Goal: Information Seeking & Learning: Understand process/instructions

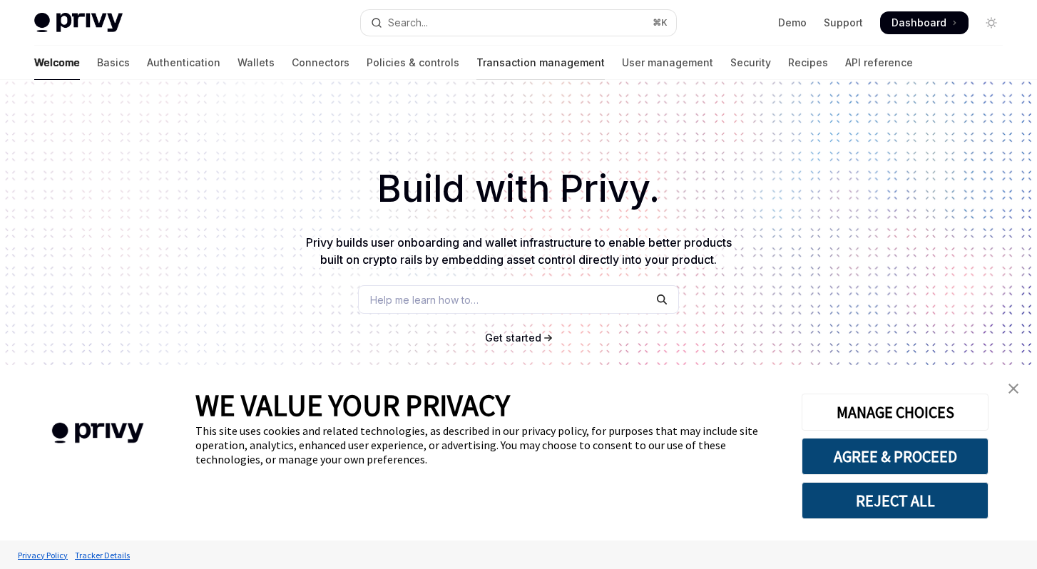
type textarea "*"
click at [452, 32] on button "Search... ⌘ K" at bounding box center [518, 23] width 315 height 26
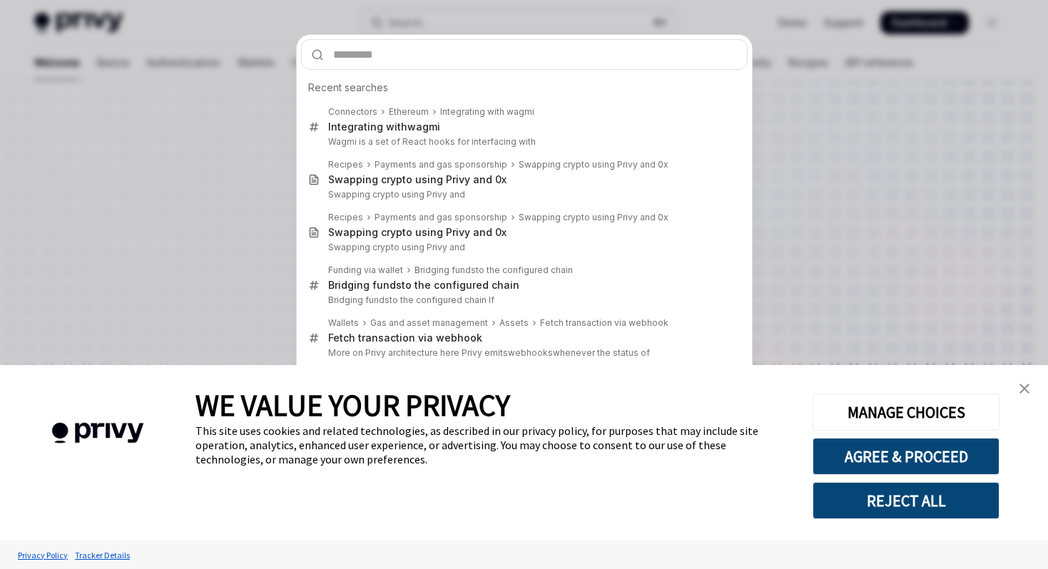
type input "*"
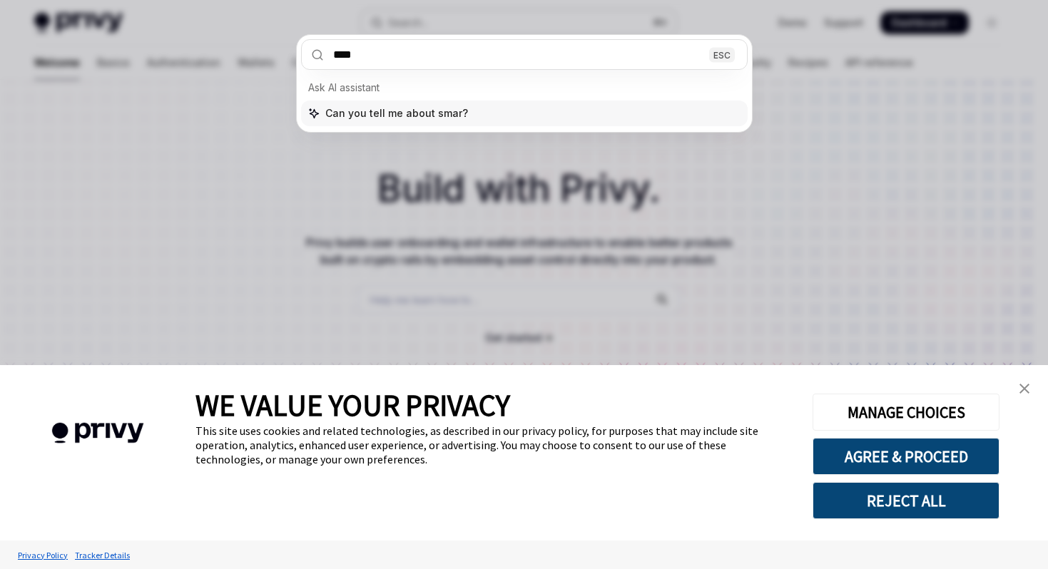
type input "*****"
type textarea "*"
type input "**********"
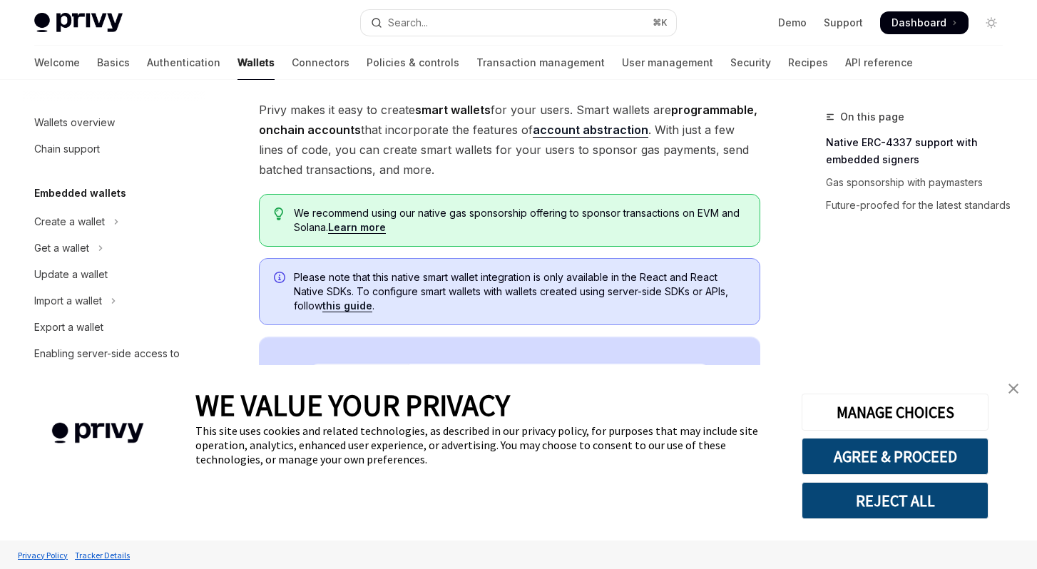
scroll to position [295, 0]
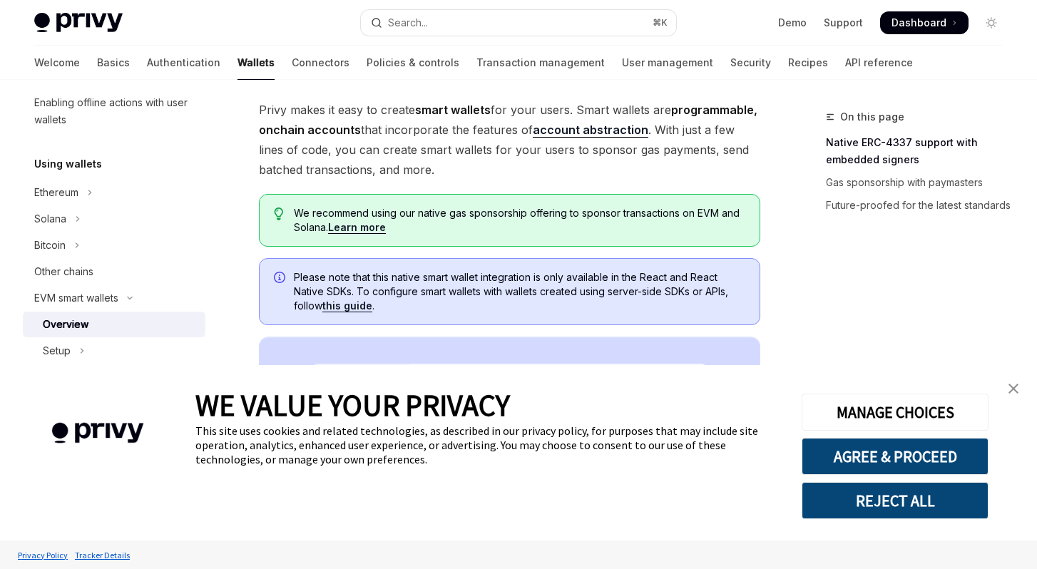
click at [1008, 387] on link "close banner" at bounding box center [1013, 388] width 29 height 29
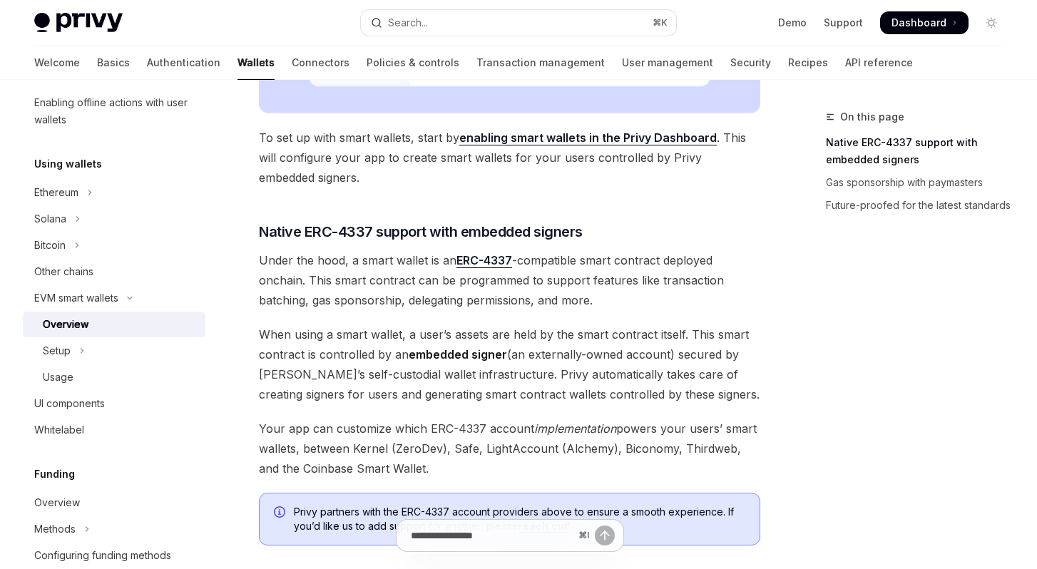
scroll to position [389, 0]
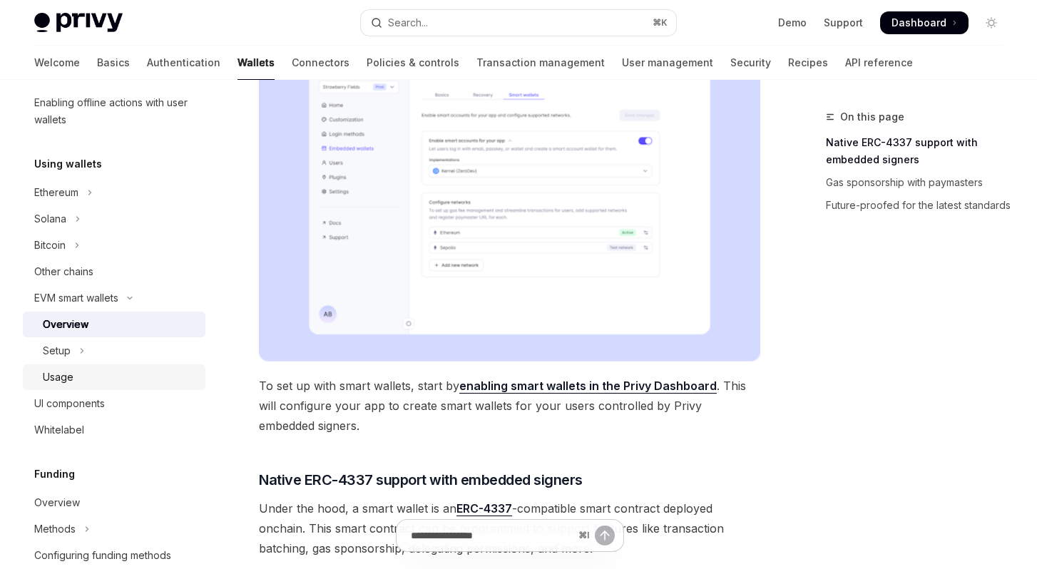
click at [99, 372] on div "Usage" at bounding box center [120, 377] width 154 height 17
type textarea "*"
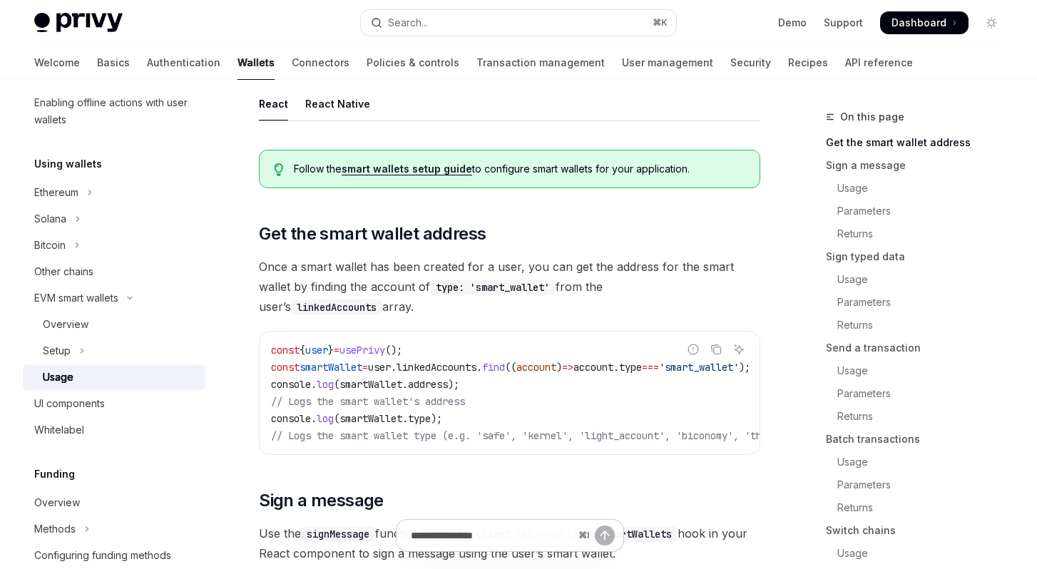
scroll to position [102, 0]
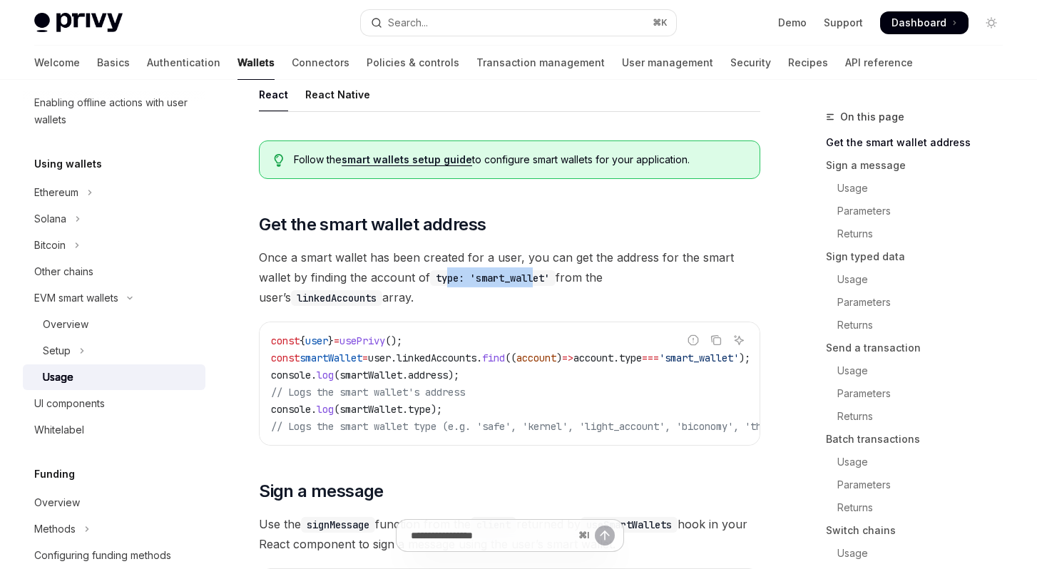
drag, startPoint x: 449, startPoint y: 282, endPoint x: 539, endPoint y: 281, distance: 90.6
click at [539, 281] on code "type: 'smart_wallet'" at bounding box center [493, 278] width 126 height 16
drag, startPoint x: 614, startPoint y: 281, endPoint x: 710, endPoint y: 281, distance: 95.6
click at [710, 281] on span "Once a smart wallet has been created for a user, you can get the address for th…" at bounding box center [509, 277] width 501 height 60
click at [382, 290] on code "linkedAccounts" at bounding box center [336, 298] width 91 height 16
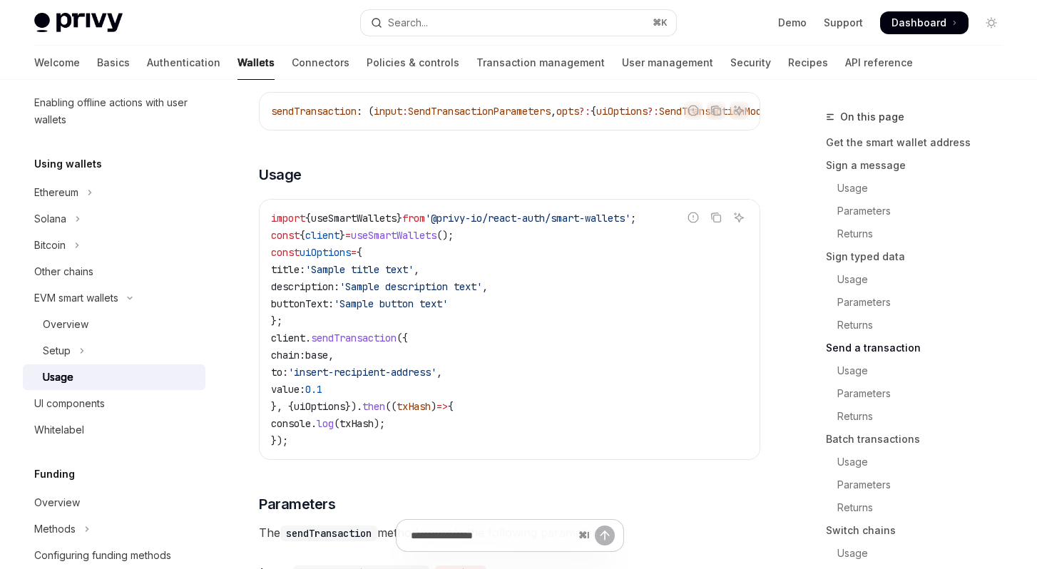
scroll to position [2172, 0]
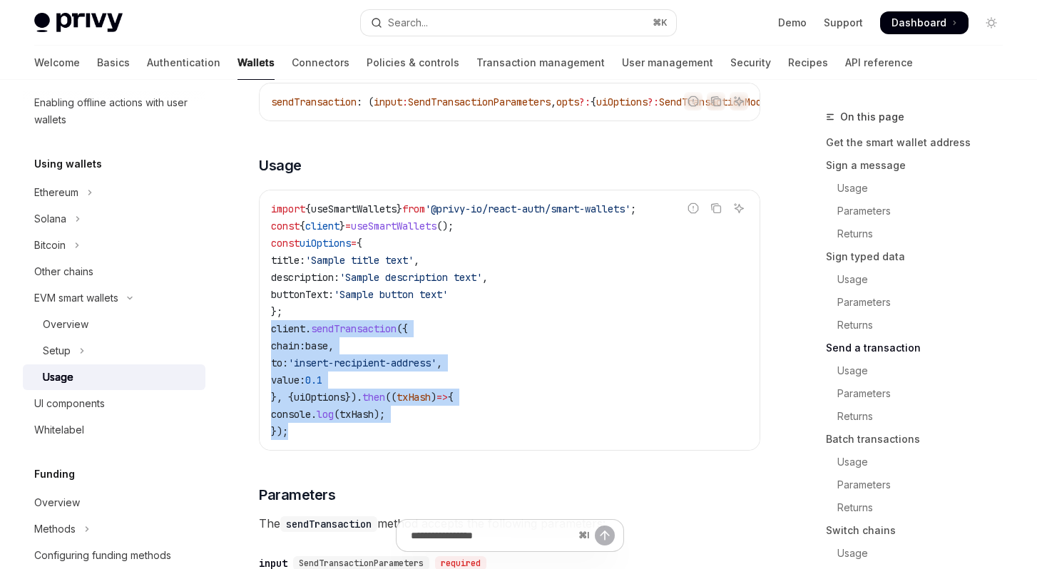
drag, startPoint x: 272, startPoint y: 362, endPoint x: 297, endPoint y: 459, distance: 99.3
click at [297, 440] on code "import { useSmartWallets } from '@privy-io/react-auth/smart-wallets' ; const { …" at bounding box center [509, 320] width 477 height 240
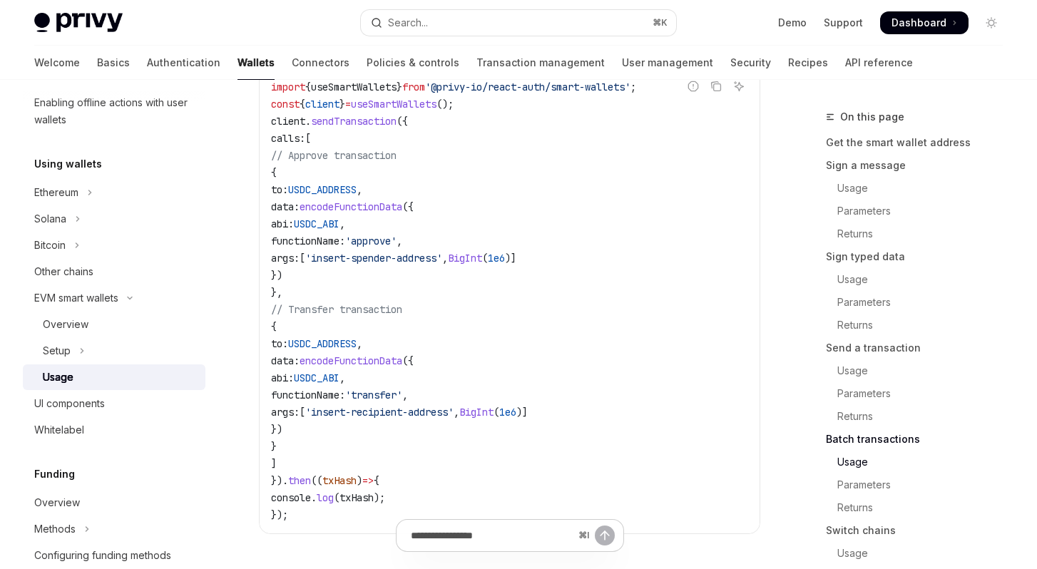
scroll to position [3146, 0]
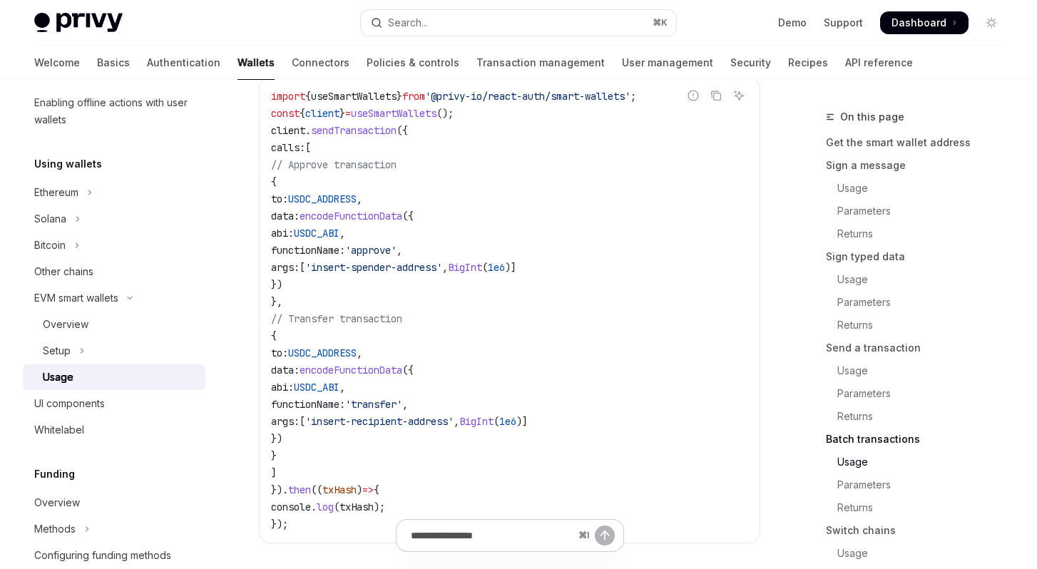
drag, startPoint x: 340, startPoint y: 249, endPoint x: 362, endPoint y: 316, distance: 70.6
click at [362, 315] on code "import { useSmartWallets } from '@privy-io/react-auth/smart-wallets' ; const { …" at bounding box center [509, 310] width 477 height 445
click at [362, 316] on code "import { useSmartWallets } from '@privy-io/react-auth/smart-wallets' ; const { …" at bounding box center [509, 310] width 477 height 445
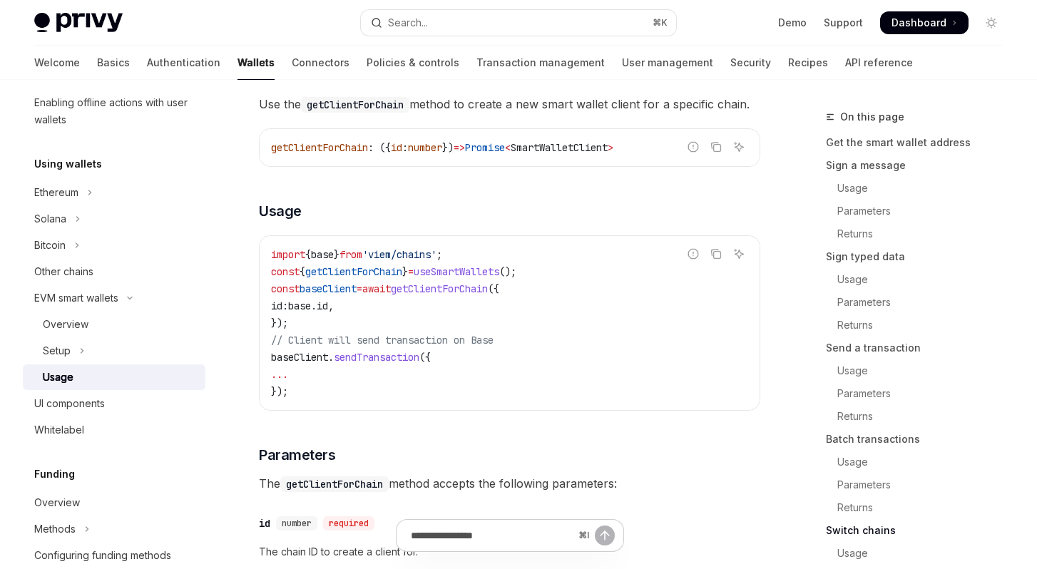
scroll to position [4052, 0]
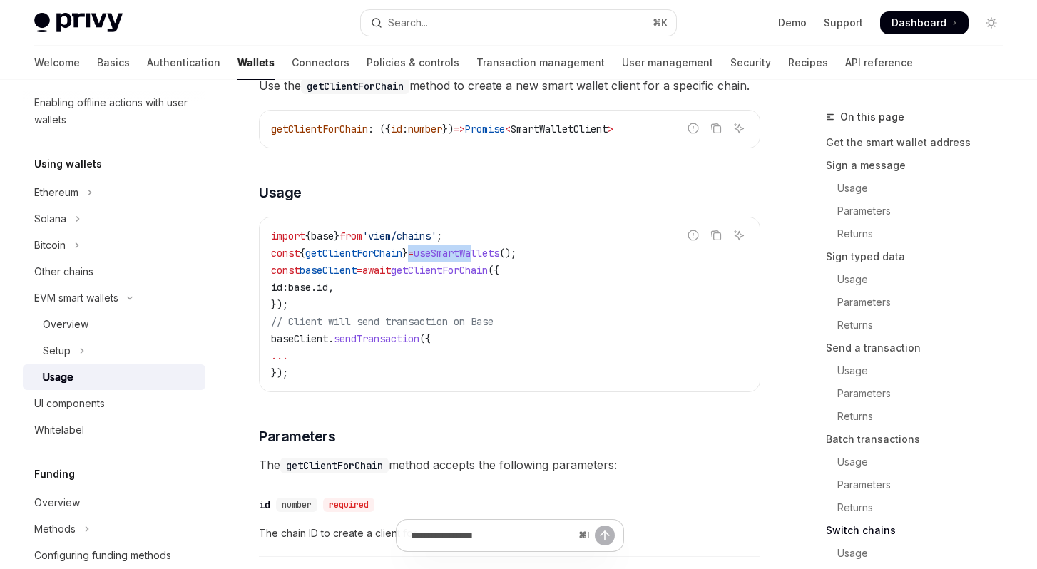
drag, startPoint x: 425, startPoint y: 292, endPoint x: 502, endPoint y: 299, distance: 77.3
click at [490, 260] on span "const { getClientForChain } = useSmartWallets ();" at bounding box center [393, 253] width 245 height 13
click at [349, 277] on span "baseClient" at bounding box center [328, 270] width 57 height 13
drag, startPoint x: 438, startPoint y: 311, endPoint x: 521, endPoint y: 310, distance: 82.7
click at [488, 277] on span "getClientForChain" at bounding box center [439, 270] width 97 height 13
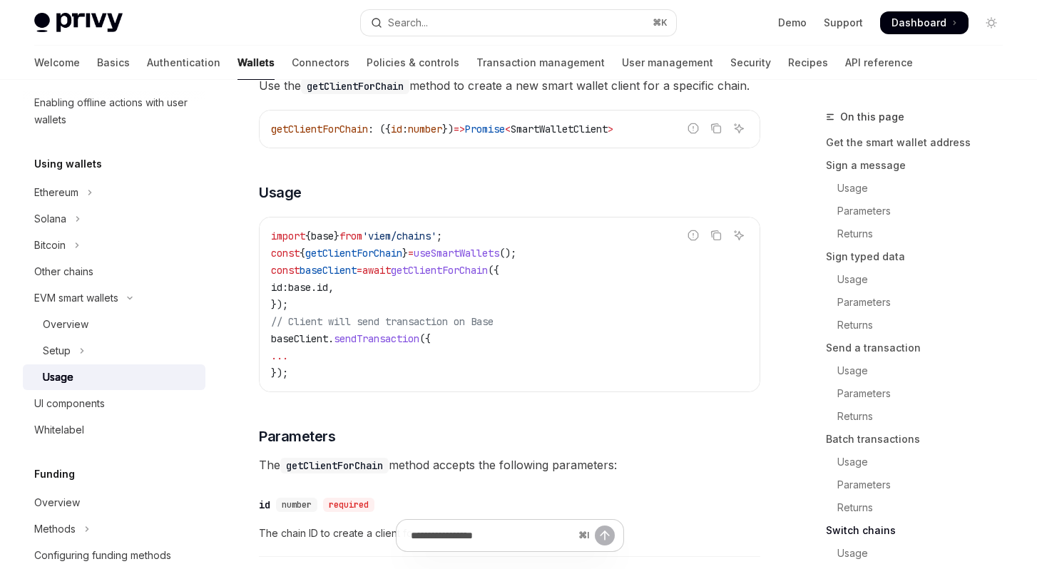
click at [488, 277] on span "getClientForChain" at bounding box center [439, 270] width 97 height 13
drag, startPoint x: 349, startPoint y: 310, endPoint x: 346, endPoint y: 320, distance: 11.3
click at [349, 277] on span "baseClient" at bounding box center [328, 270] width 57 height 13
click at [320, 345] on code "import { base } from 'viem/chains' ; const { getClientForChain } = useSmartWall…" at bounding box center [509, 304] width 477 height 154
drag, startPoint x: 296, startPoint y: 364, endPoint x: 363, endPoint y: 364, distance: 67.0
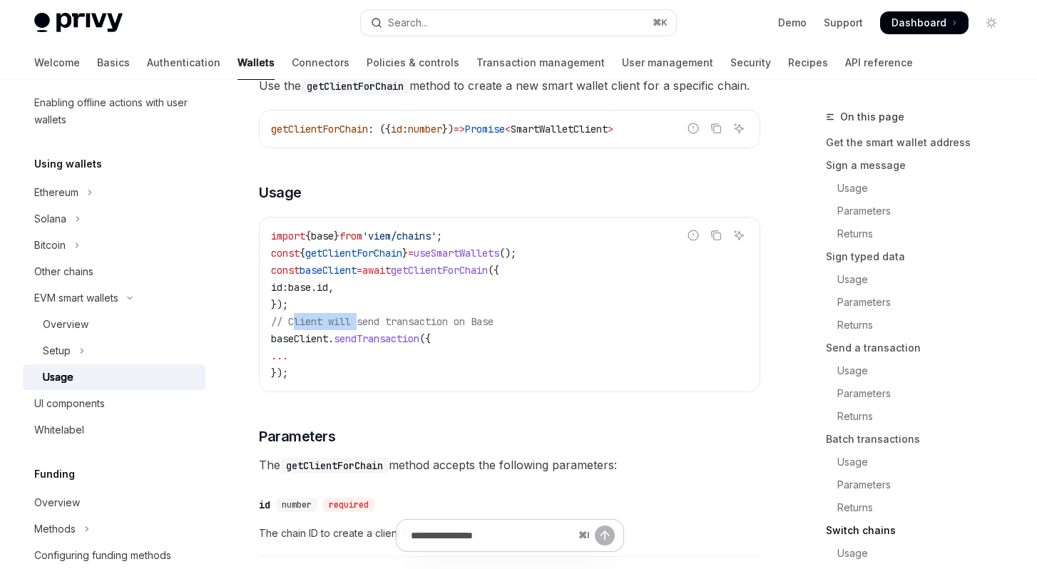
click at [363, 328] on span "// Client will send transaction on Base" at bounding box center [382, 321] width 223 height 13
click at [331, 328] on span "// Client will send transaction on Base" at bounding box center [382, 321] width 223 height 13
drag, startPoint x: 357, startPoint y: 362, endPoint x: 502, endPoint y: 367, distance: 145.5
click at [486, 328] on span "// Client will send transaction on Base" at bounding box center [382, 321] width 223 height 13
click at [494, 328] on span "// Client will send transaction on Base" at bounding box center [382, 321] width 223 height 13
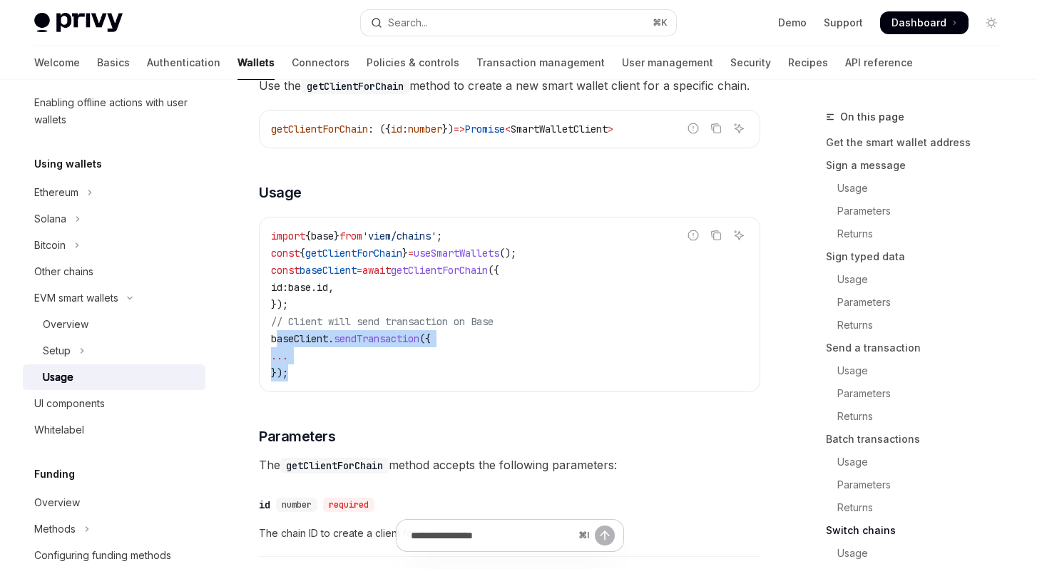
drag, startPoint x: 277, startPoint y: 377, endPoint x: 302, endPoint y: 411, distance: 41.4
click at [302, 382] on code "import { base } from 'viem/chains' ; const { getClientForChain } = useSmartWall…" at bounding box center [509, 304] width 477 height 154
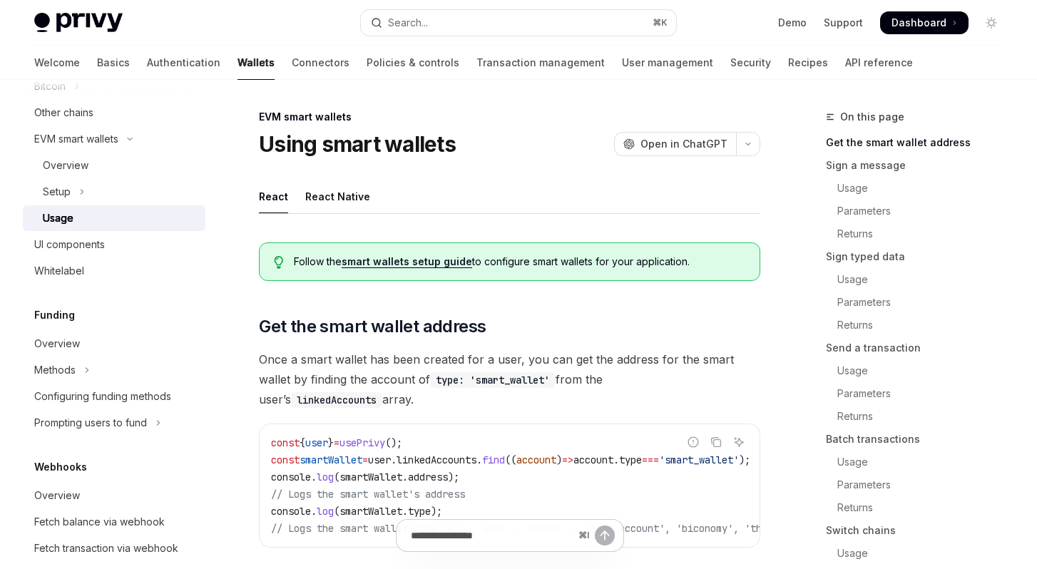
scroll to position [9, 0]
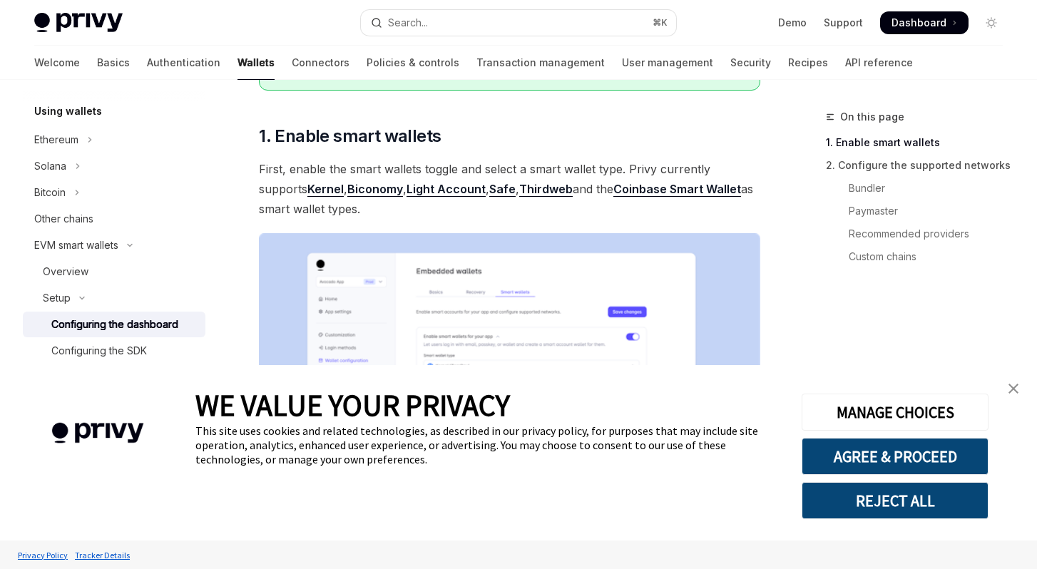
scroll to position [204, 0]
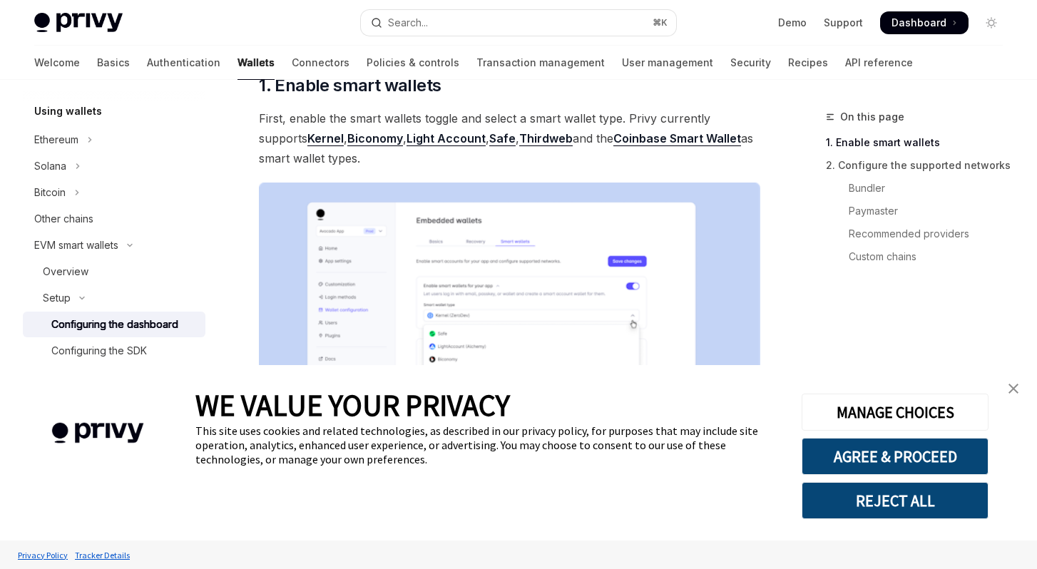
click at [1011, 387] on img "close banner" at bounding box center [1013, 389] width 10 height 10
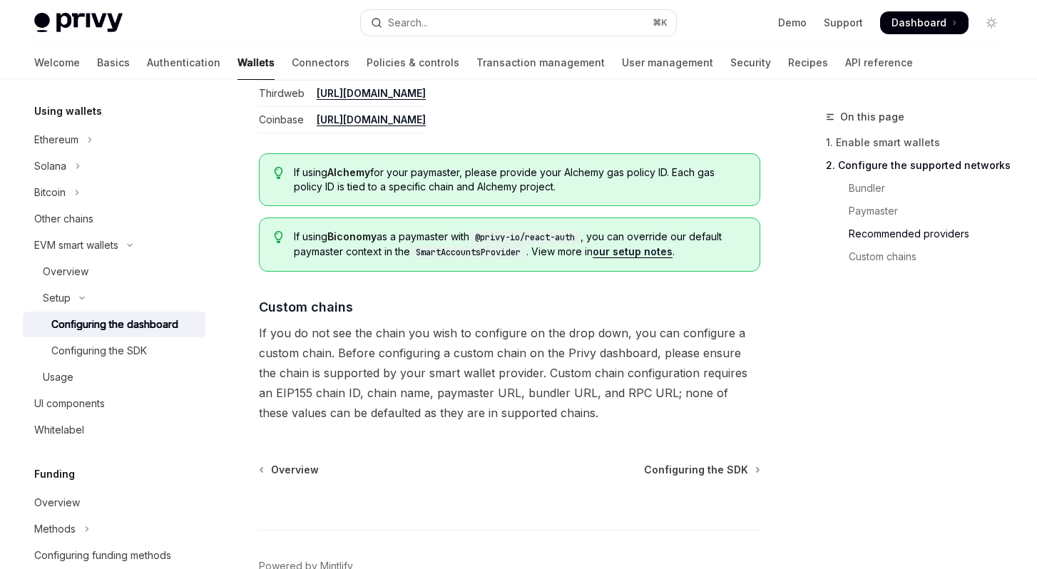
scroll to position [1887, 0]
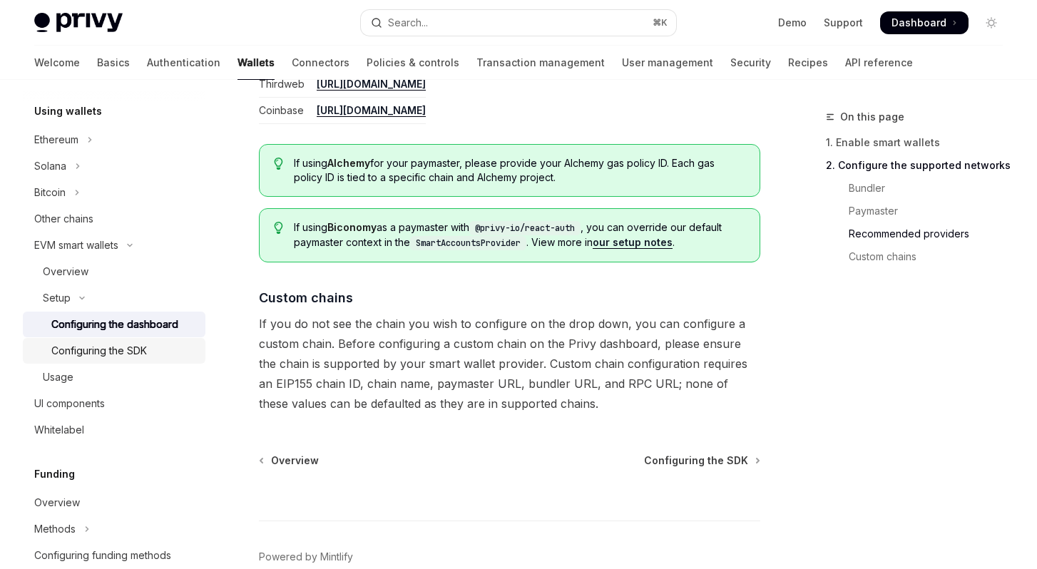
click at [126, 349] on div "Configuring the SDK" at bounding box center [99, 350] width 96 height 17
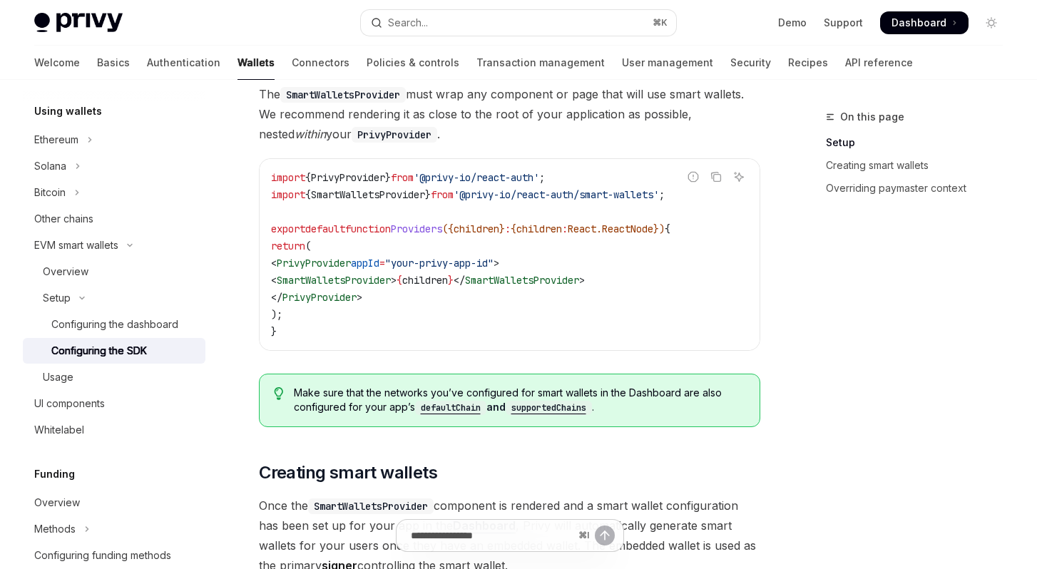
scroll to position [410, 0]
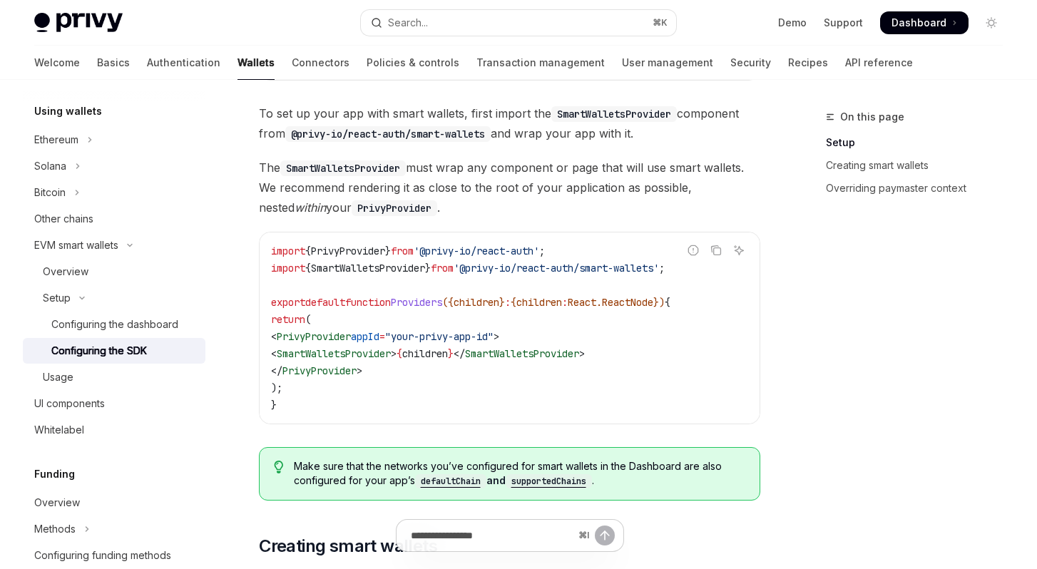
click at [367, 355] on span "SmartWalletsProvider" at bounding box center [334, 353] width 114 height 13
copy span "SmartWalletsProvider"
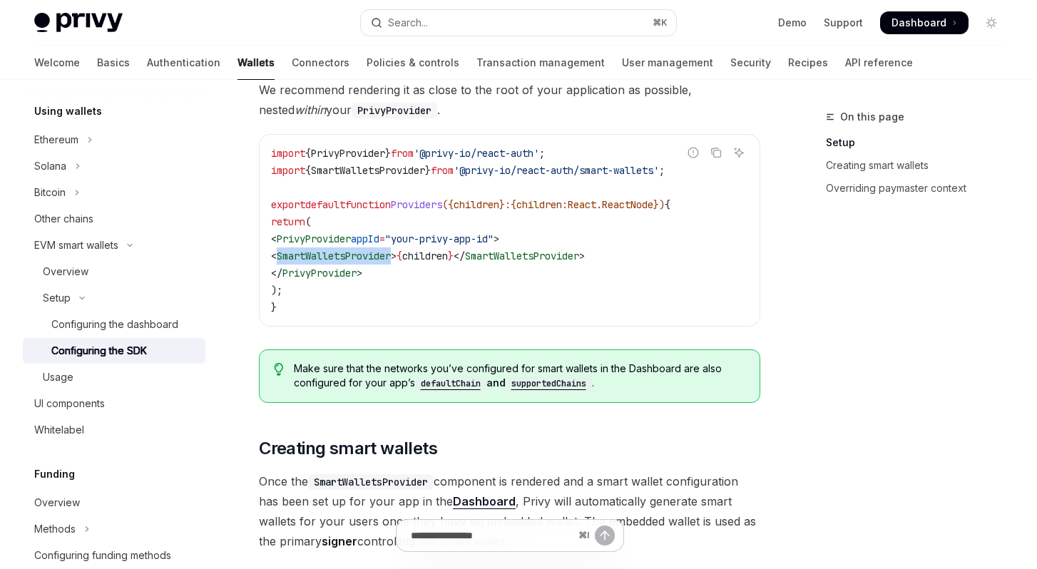
scroll to position [499, 0]
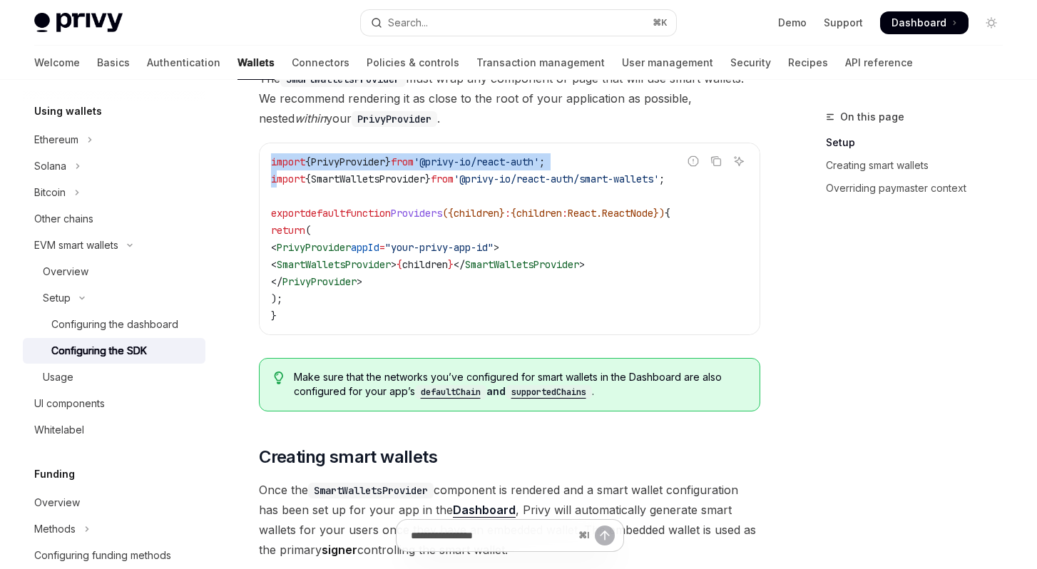
drag, startPoint x: 274, startPoint y: 178, endPoint x: 696, endPoint y: 179, distance: 422.2
click at [696, 179] on div "Report incorrect code Copy Ask AI import { PrivyProvider } from '@privy-io/reac…" at bounding box center [509, 239] width 501 height 193
click at [696, 179] on div "Report incorrect code" at bounding box center [693, 183] width 101 height 14
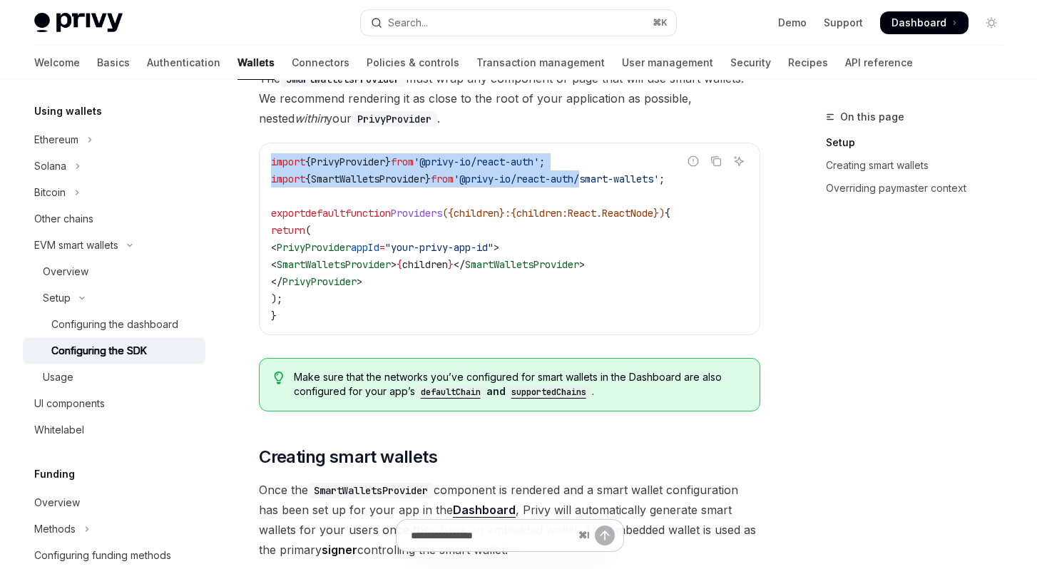
drag, startPoint x: 696, startPoint y: 179, endPoint x: 593, endPoint y: 178, distance: 102.7
click at [594, 178] on div "Report incorrect code Copy Ask AI import { PrivyProvider } from '@privy-io/reac…" at bounding box center [509, 239] width 501 height 193
click at [593, 178] on span "'@privy-io/react-auth/smart-wallets'" at bounding box center [556, 179] width 205 height 13
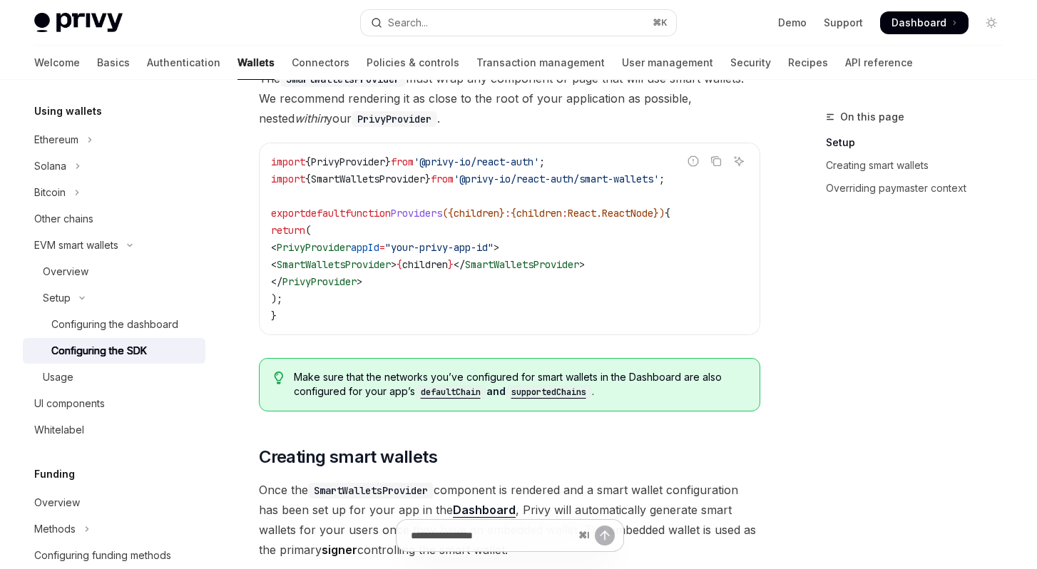
click at [625, 181] on span "'@privy-io/react-auth/smart-wallets'" at bounding box center [556, 179] width 205 height 13
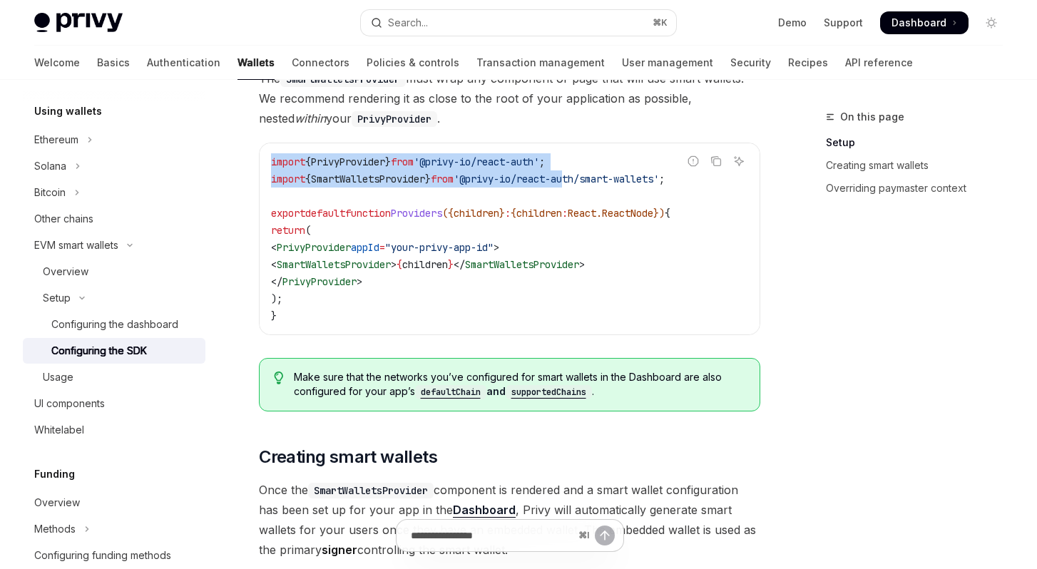
drag, startPoint x: 709, startPoint y: 183, endPoint x: 561, endPoint y: 180, distance: 148.4
click at [586, 180] on div "Report incorrect code Copy Ask AI import { PrivyProvider } from '@privy-io/reac…" at bounding box center [509, 239] width 501 height 193
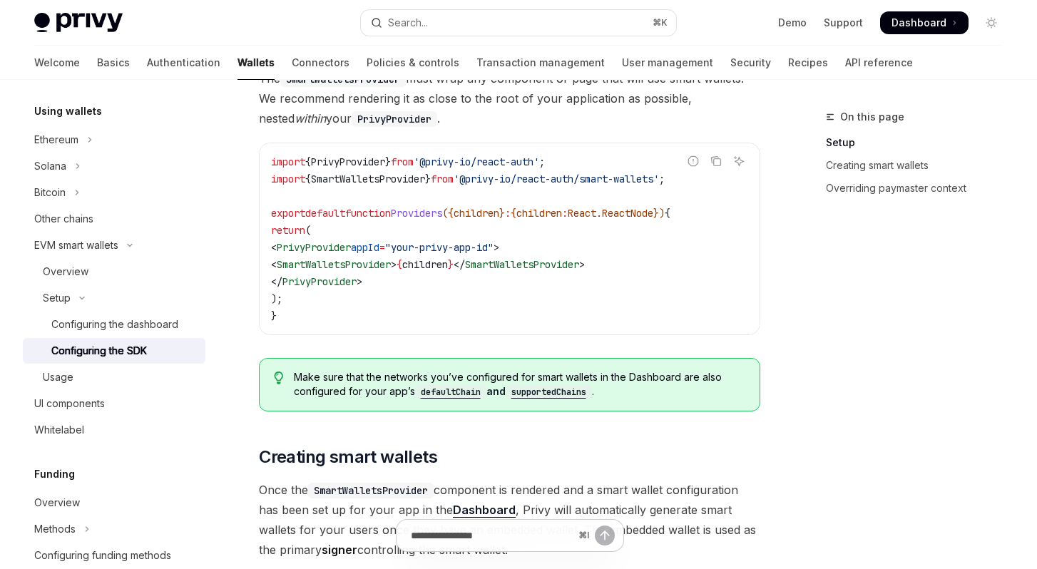
drag, startPoint x: 491, startPoint y: 179, endPoint x: 456, endPoint y: 180, distance: 34.3
click at [491, 179] on span "'@privy-io/react-auth/smart-wallets'" at bounding box center [556, 179] width 205 height 13
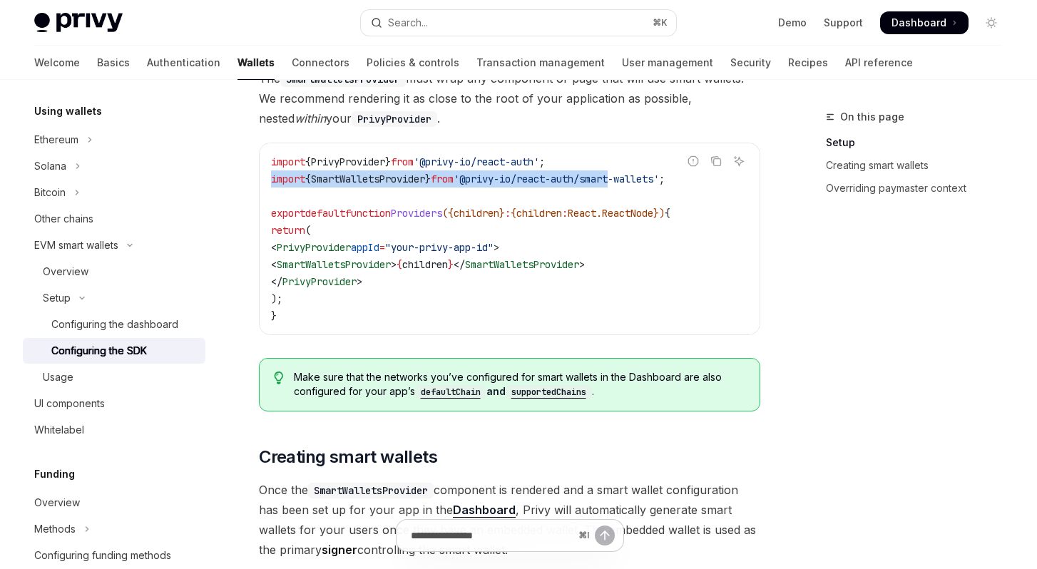
drag, startPoint x: 272, startPoint y: 180, endPoint x: 635, endPoint y: 183, distance: 362.3
click at [635, 183] on span "import { SmartWalletsProvider } from '@privy-io/react-auth/smart-wallets' ;" at bounding box center [468, 179] width 394 height 13
click at [714, 162] on icon "Copy the contents from the code block" at bounding box center [715, 160] width 11 height 11
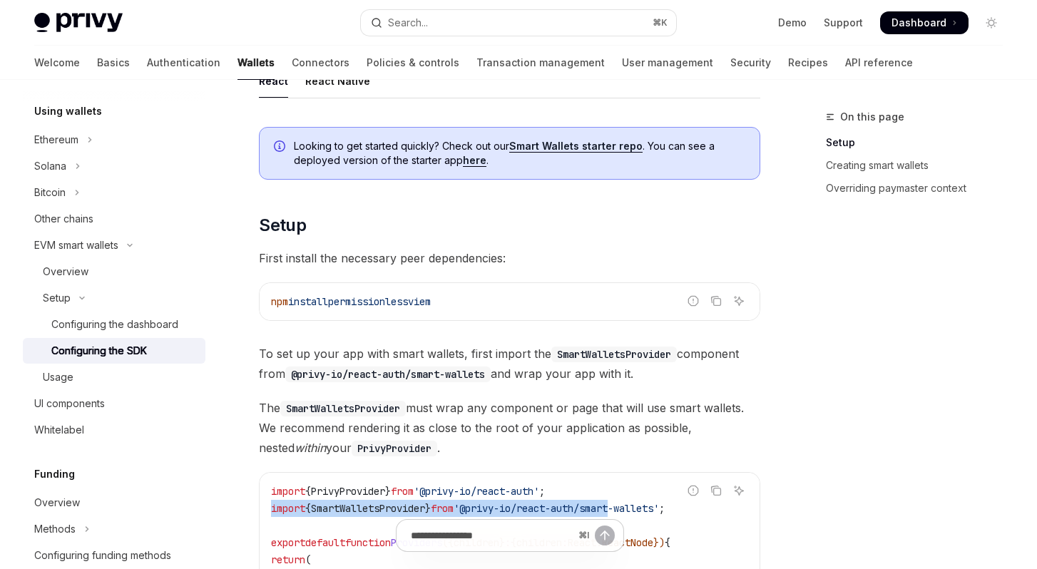
scroll to position [154, 0]
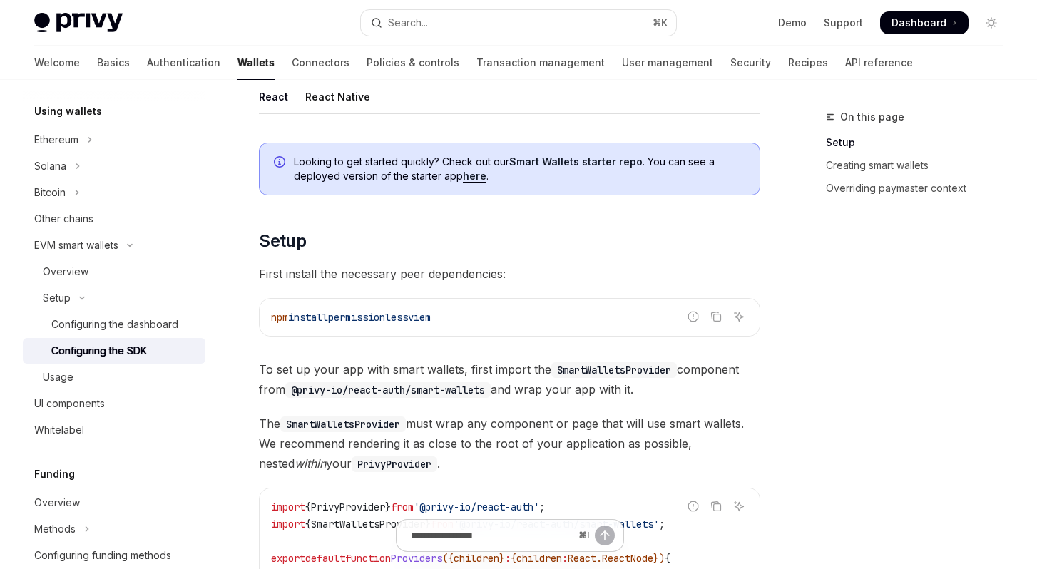
click at [346, 317] on span "permissionless" at bounding box center [368, 317] width 80 height 13
copy span "permissionless"
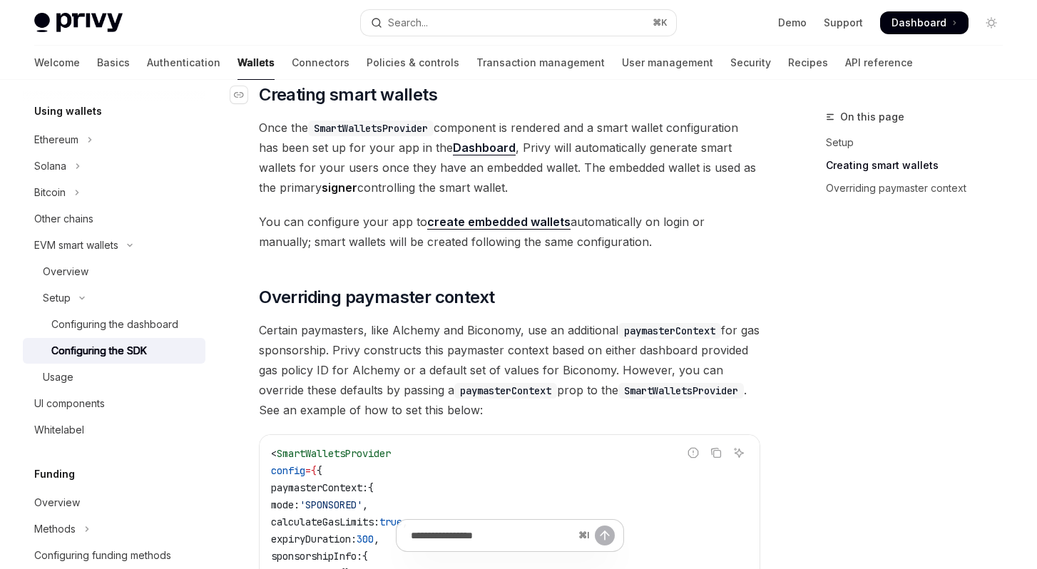
scroll to position [843, 0]
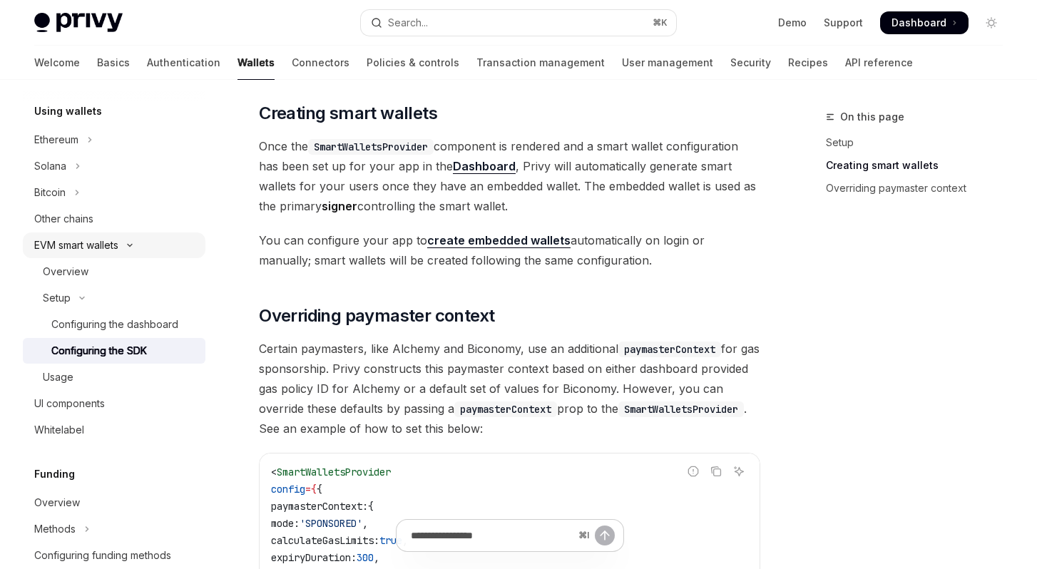
click at [136, 244] on icon "Toggle EVM smart wallets section" at bounding box center [129, 245] width 17 height 6
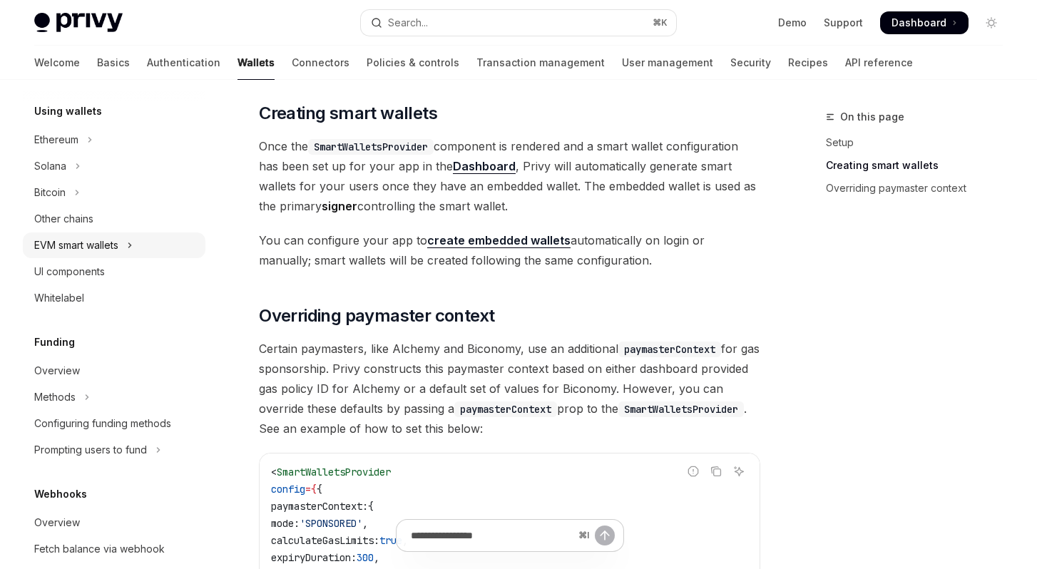
click at [131, 244] on icon "Toggle EVM smart wallets section" at bounding box center [130, 245] width 2 height 4
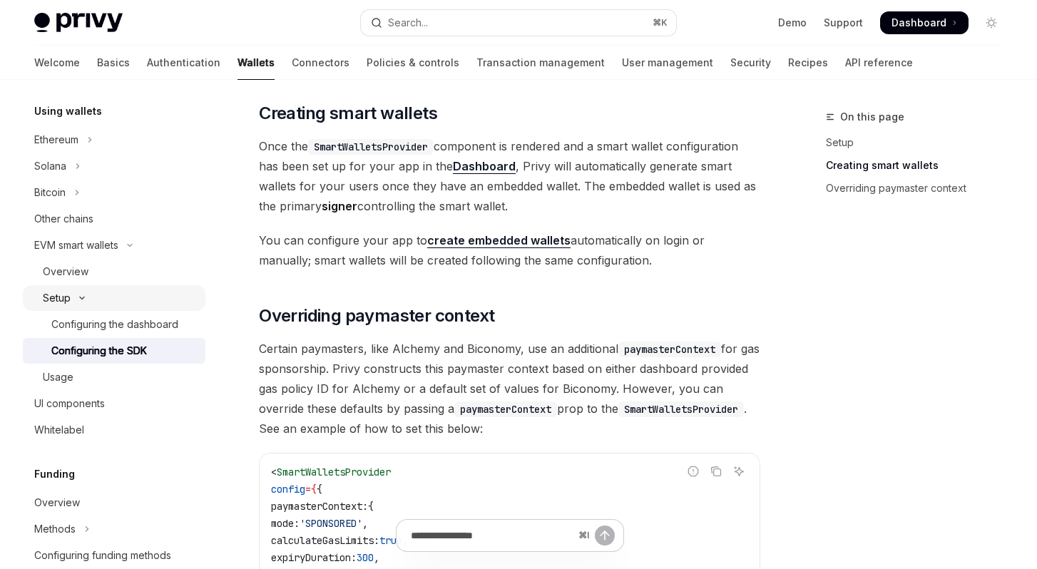
click at [82, 299] on icon "Toggle Setup section" at bounding box center [81, 298] width 17 height 6
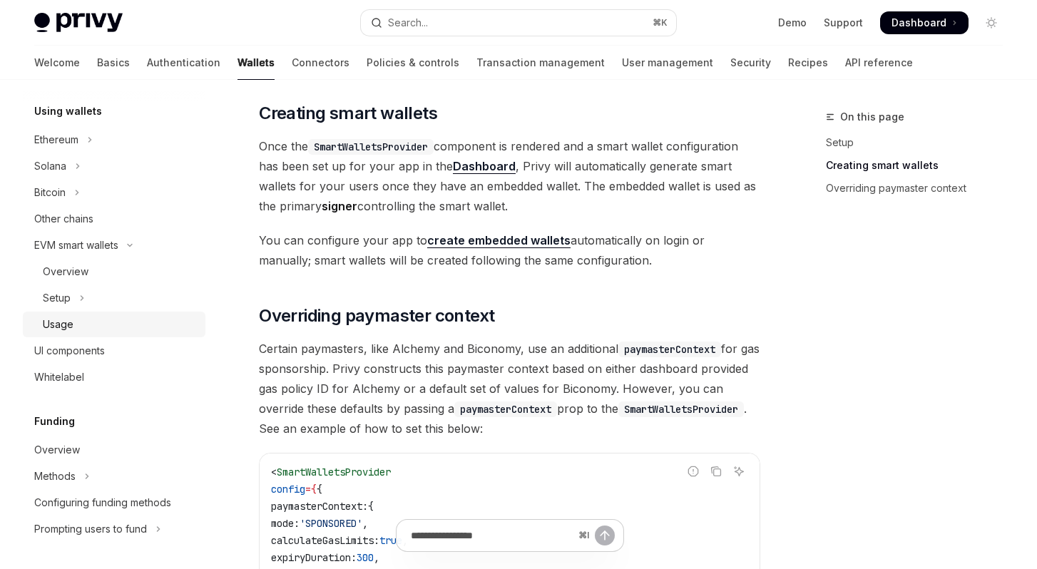
click at [76, 325] on div "Usage" at bounding box center [120, 324] width 154 height 17
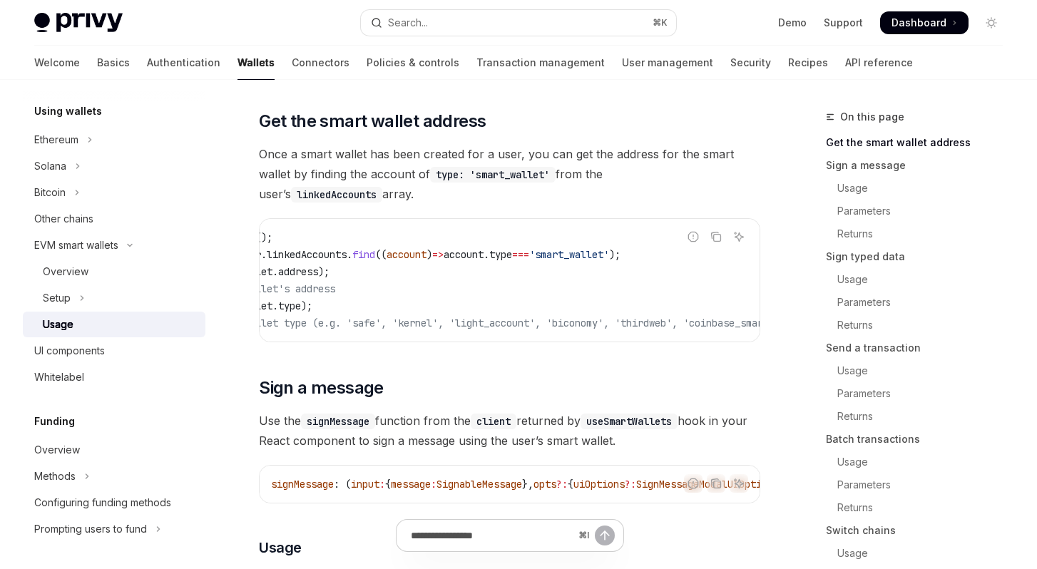
scroll to position [0, 132]
drag, startPoint x: 500, startPoint y: 253, endPoint x: 573, endPoint y: 253, distance: 73.5
click at [553, 253] on span "const smartWallet = user . linkedAccounts . find (( account ) => account . type…" at bounding box center [378, 254] width 479 height 13
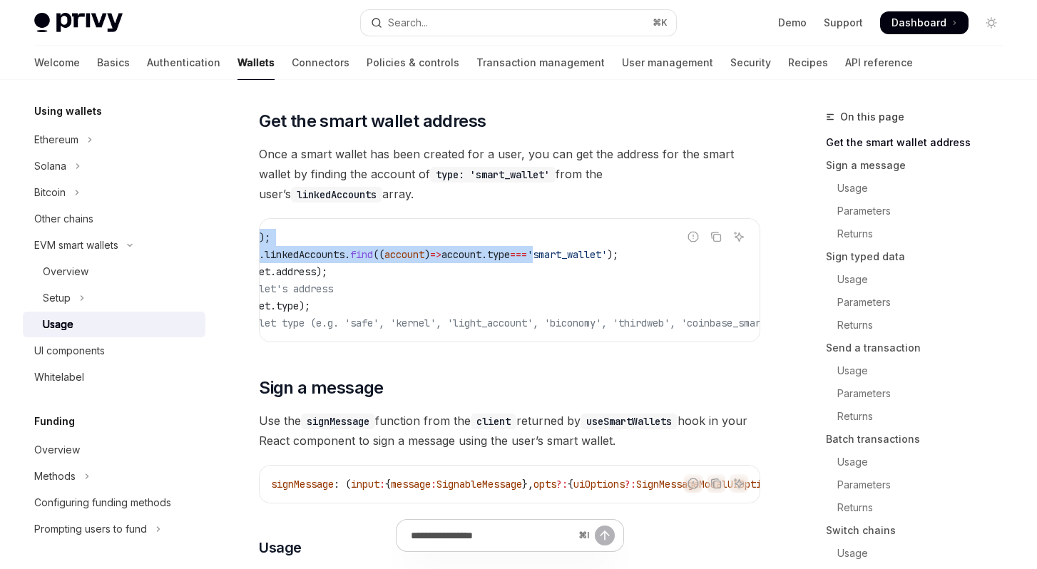
drag, startPoint x: 589, startPoint y: 251, endPoint x: 659, endPoint y: 252, distance: 69.9
click at [657, 252] on div "Report incorrect code Copy Ask AI const { user } = usePrivy (); const smartWall…" at bounding box center [509, 280] width 501 height 124
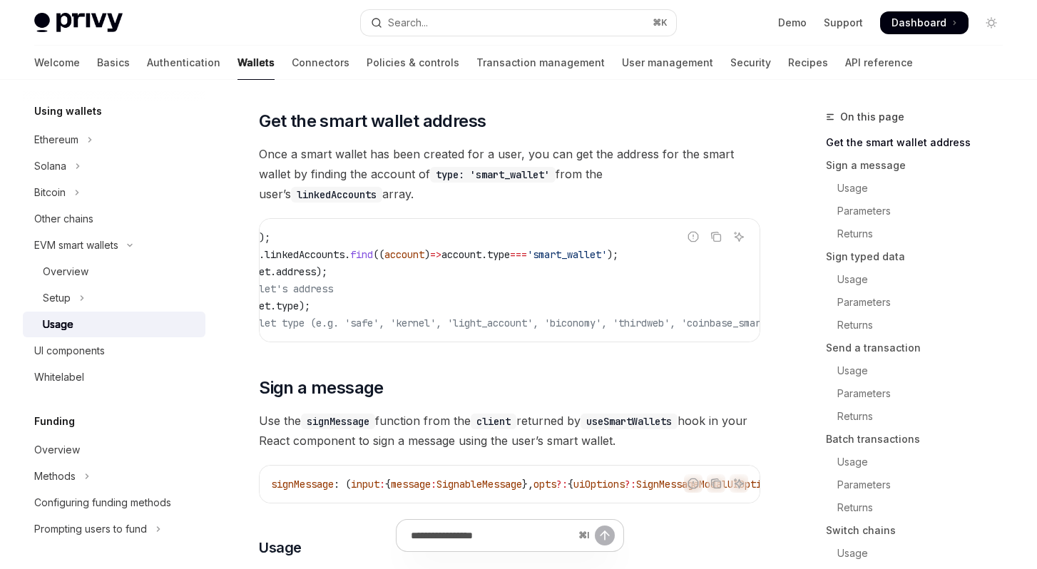
click at [664, 252] on div "Report incorrect code" at bounding box center [693, 259] width 101 height 14
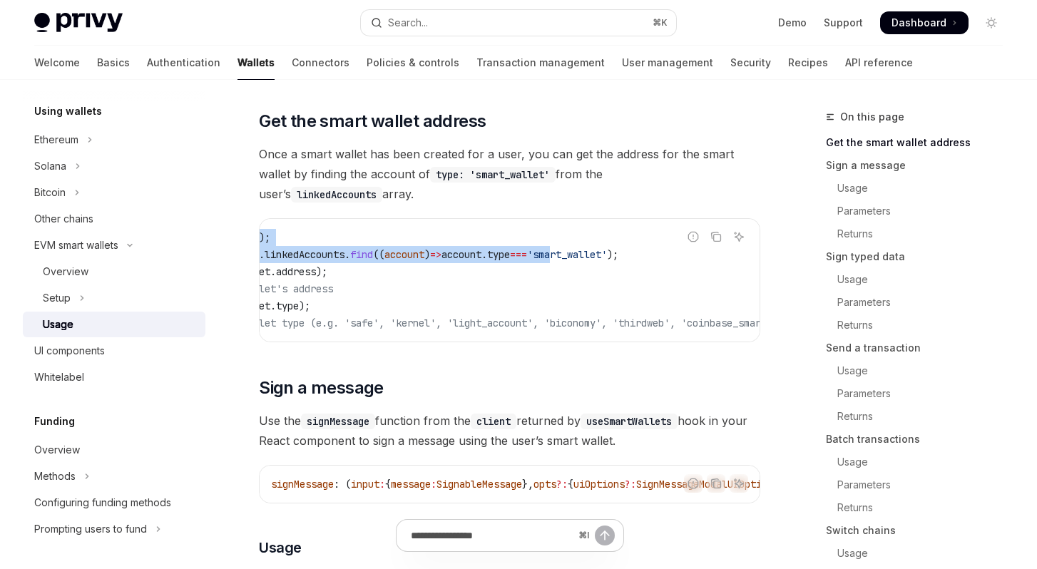
drag, startPoint x: 668, startPoint y: 253, endPoint x: 610, endPoint y: 258, distance: 58.0
click at [609, 258] on div "Report incorrect code Copy Ask AI const { user } = usePrivy (); const smartWall…" at bounding box center [509, 280] width 501 height 124
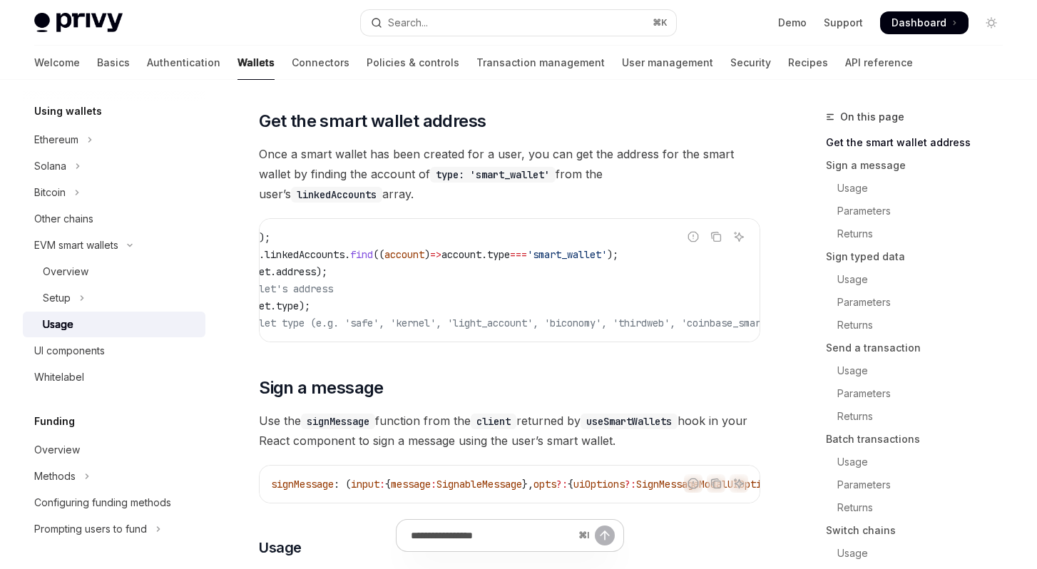
click at [607, 258] on span "'smart_wallet'" at bounding box center [567, 254] width 80 height 13
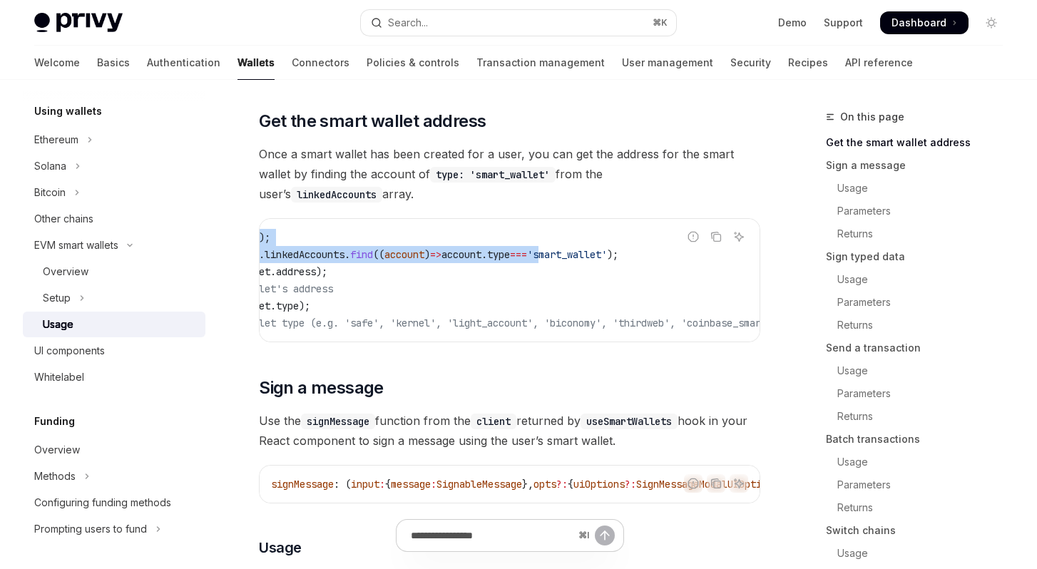
drag, startPoint x: 595, startPoint y: 255, endPoint x: 663, endPoint y: 254, distance: 67.8
click at [663, 254] on div "Report incorrect code Copy Ask AI const { user } = usePrivy (); const smartWall…" at bounding box center [509, 280] width 501 height 124
click at [663, 254] on div "Report incorrect code" at bounding box center [693, 259] width 101 height 14
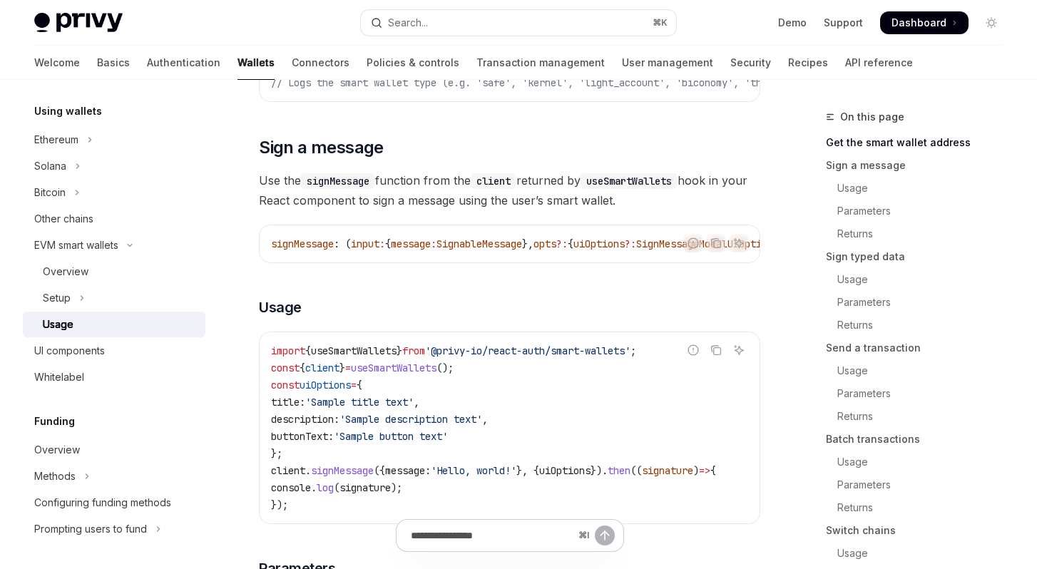
scroll to position [465, 0]
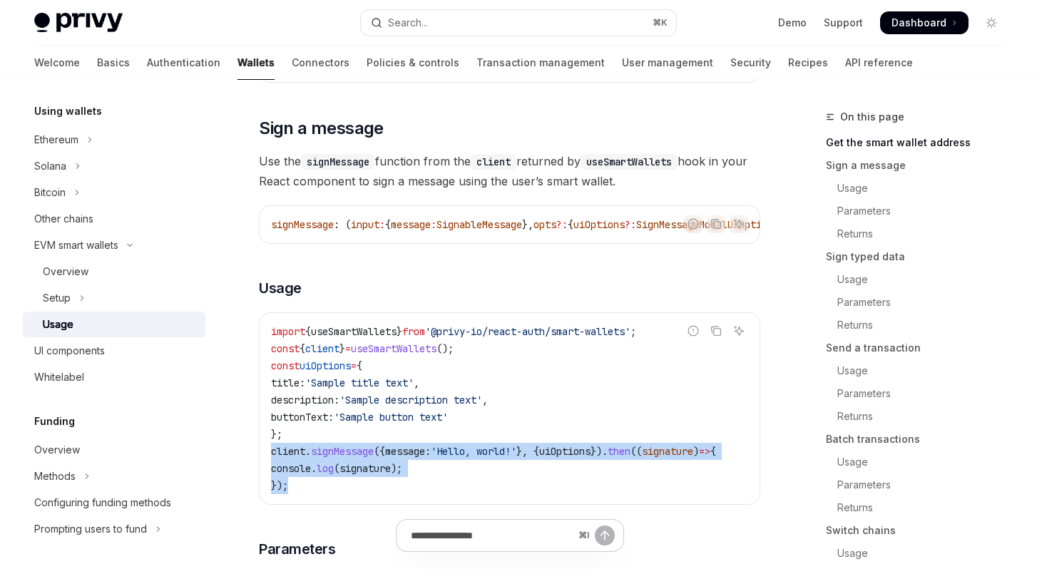
drag, startPoint x: 272, startPoint y: 464, endPoint x: 302, endPoint y: 495, distance: 42.9
click at [302, 494] on code "import { useSmartWallets } from '@privy-io/react-auth/smart-wallets' ; const { …" at bounding box center [510, 408] width 479 height 171
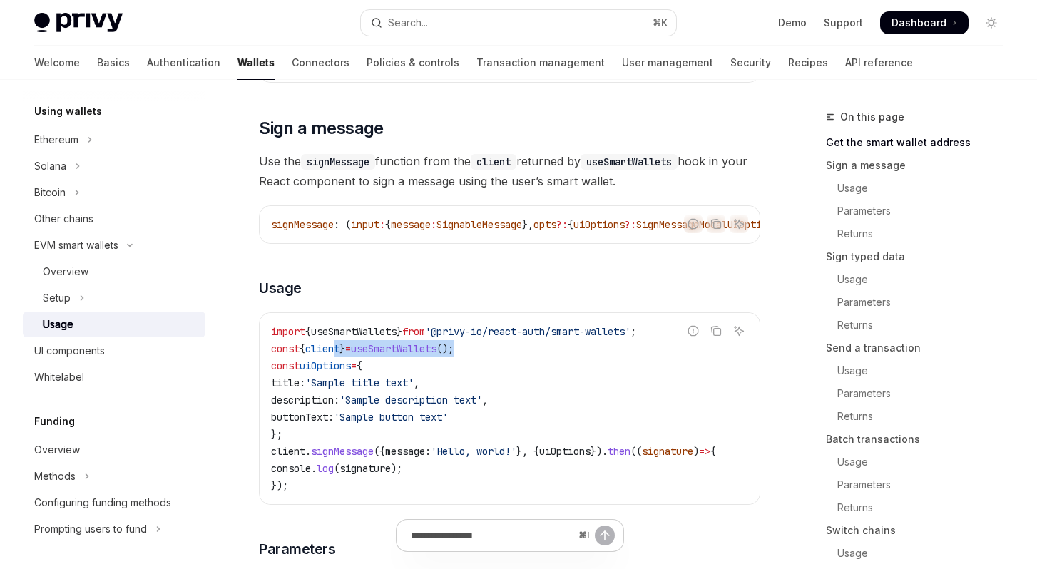
drag, startPoint x: 482, startPoint y: 360, endPoint x: 333, endPoint y: 361, distance: 149.1
click at [344, 361] on code "import { useSmartWallets } from '@privy-io/react-auth/smart-wallets' ; const { …" at bounding box center [510, 408] width 479 height 171
click at [333, 355] on span "client" at bounding box center [322, 348] width 34 height 13
drag, startPoint x: 275, startPoint y: 344, endPoint x: 422, endPoint y: 341, distance: 146.9
click at [422, 338] on span "import { useSmartWallets } from '@privy-io/react-auth/smart-wallets' ;" at bounding box center [453, 331] width 365 height 13
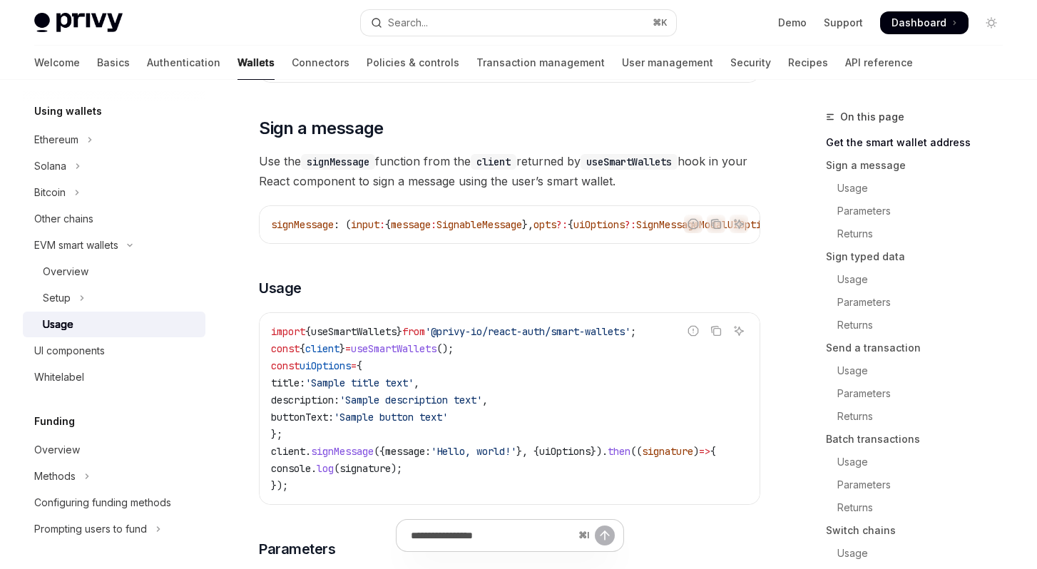
click at [423, 338] on span "from" at bounding box center [413, 331] width 23 height 13
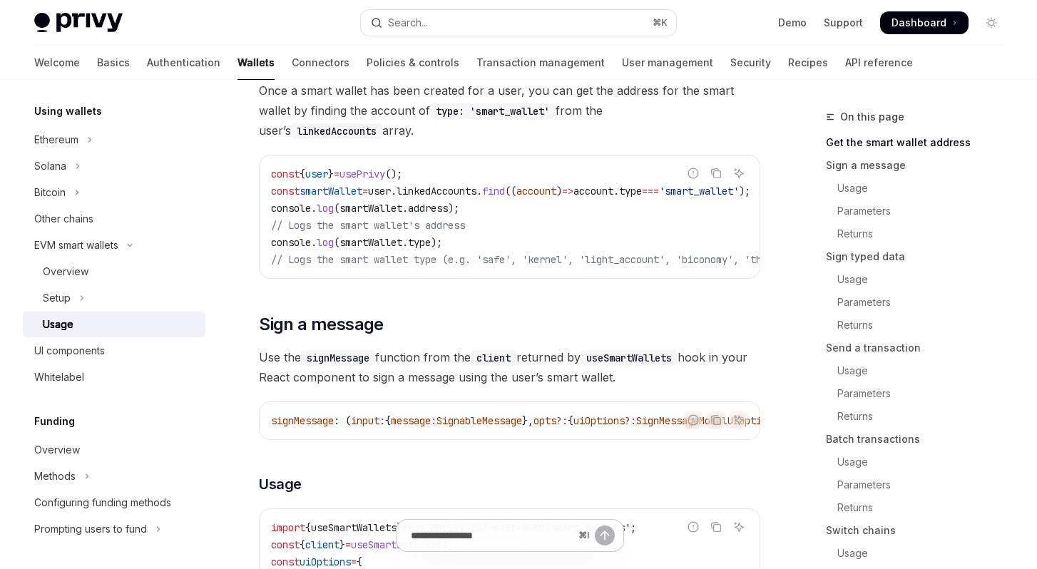
scroll to position [260, 0]
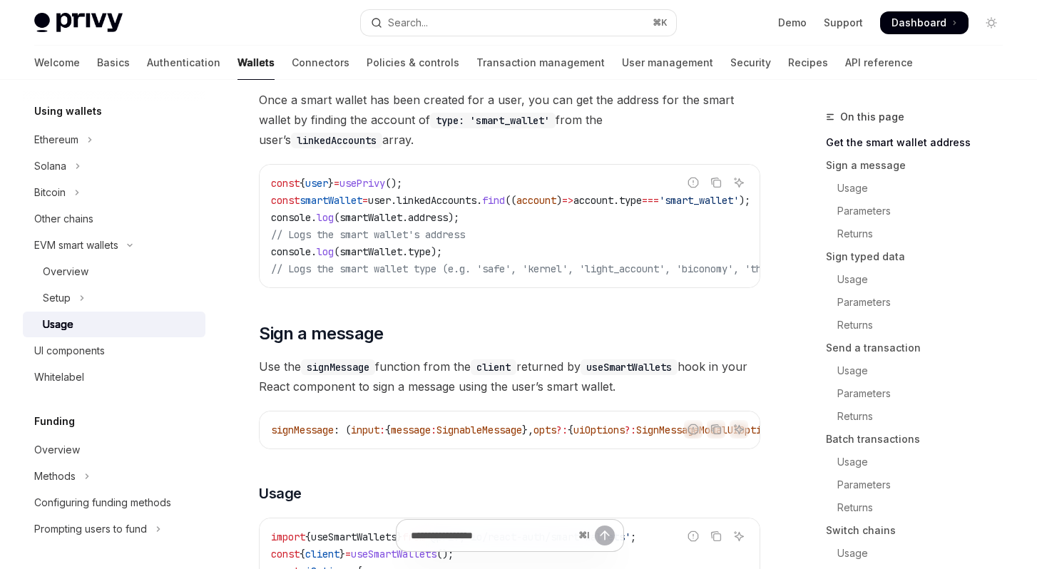
click at [433, 220] on span "address" at bounding box center [428, 217] width 40 height 13
drag, startPoint x: 417, startPoint y: 217, endPoint x: 450, endPoint y: 215, distance: 32.9
click at [448, 215] on span "address" at bounding box center [428, 217] width 40 height 13
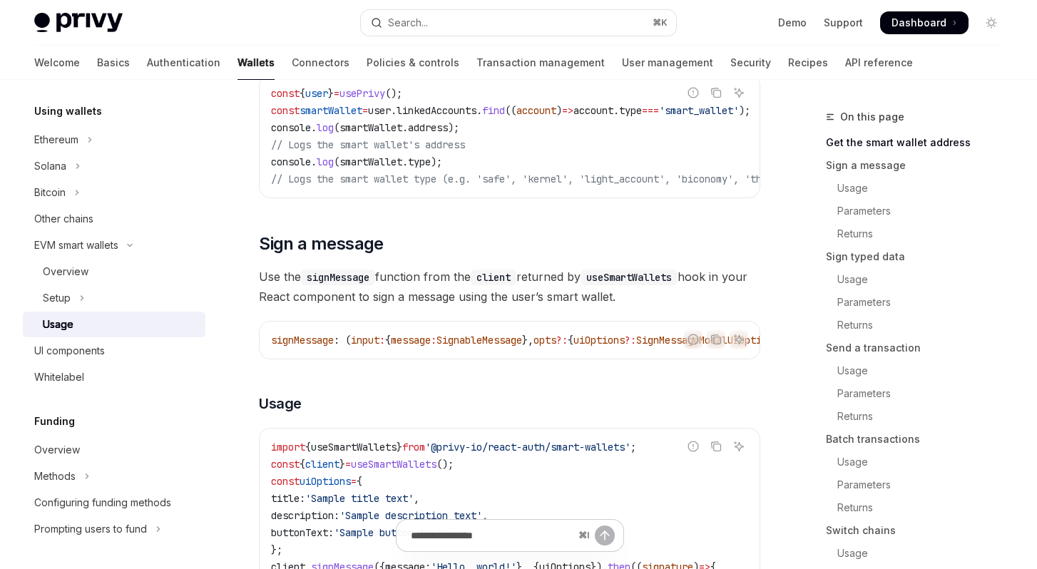
scroll to position [276, 0]
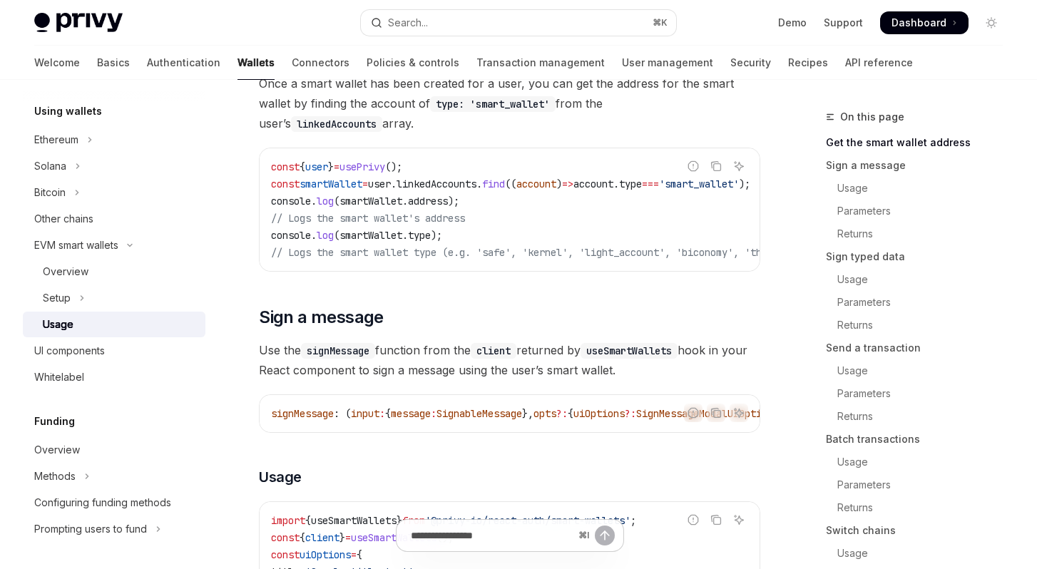
drag, startPoint x: 418, startPoint y: 270, endPoint x: 466, endPoint y: 267, distance: 47.9
click at [465, 267] on div "const { user } = usePrivy (); const smartWallet = user . linkedAccounts . find …" at bounding box center [510, 209] width 500 height 123
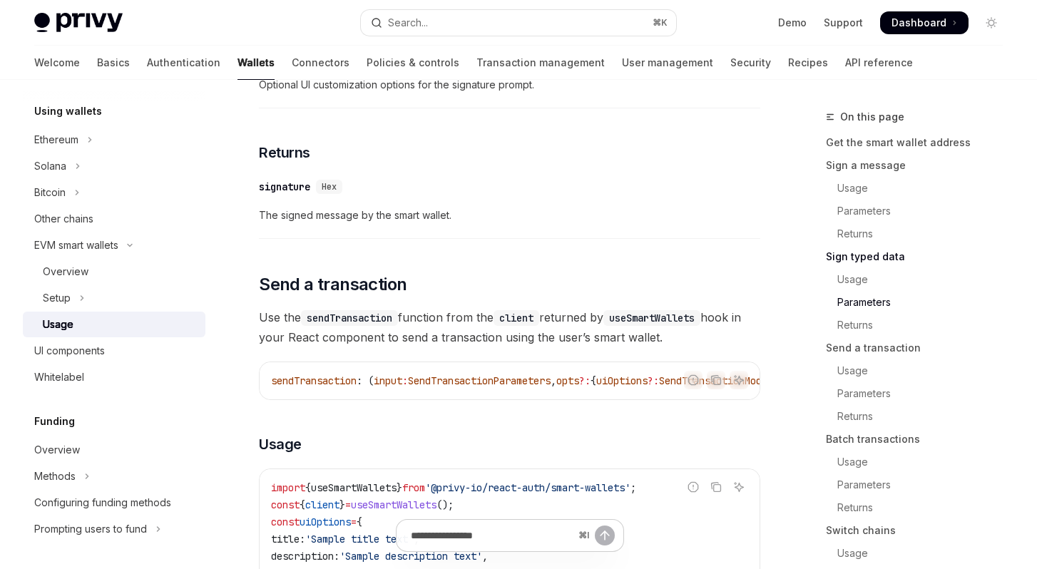
scroll to position [2071, 0]
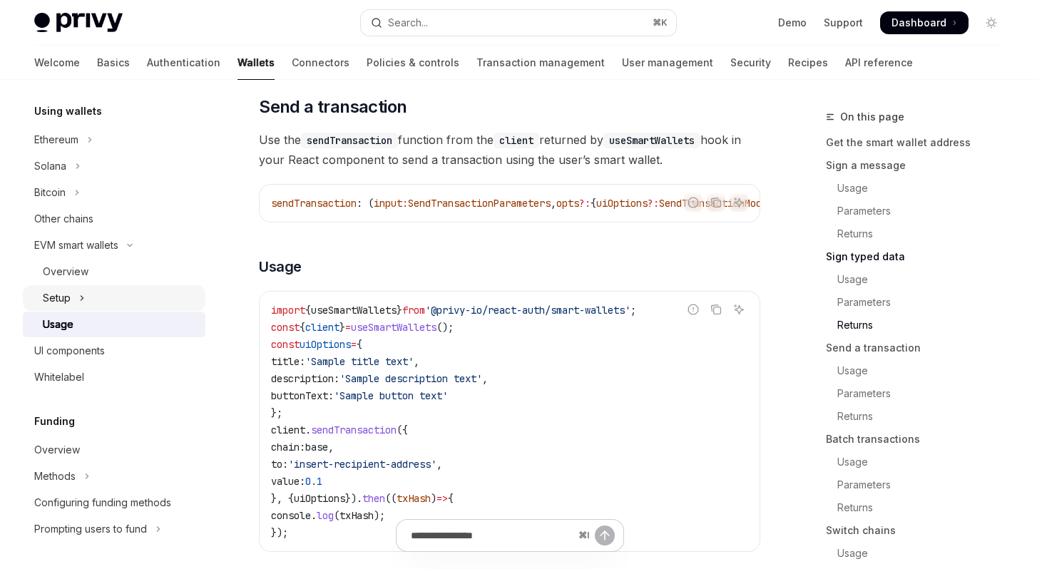
click at [66, 295] on div "Setup" at bounding box center [57, 298] width 28 height 17
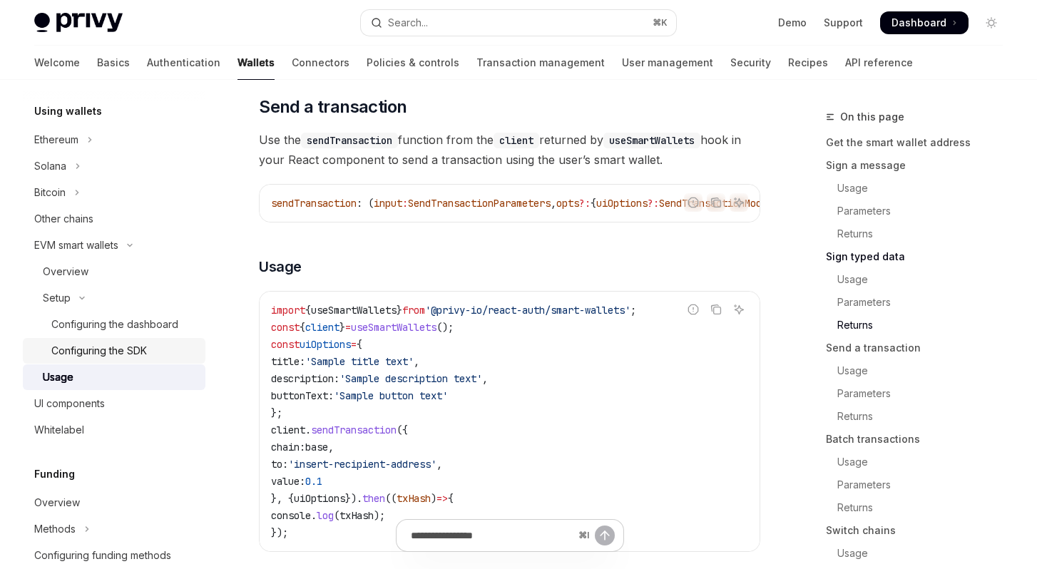
type textarea "*"
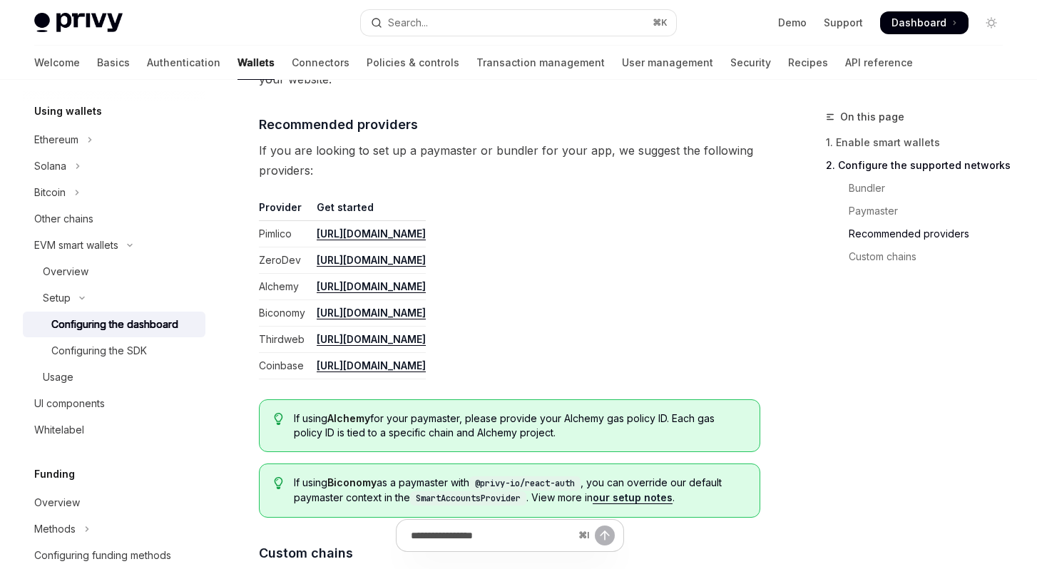
scroll to position [1539, 0]
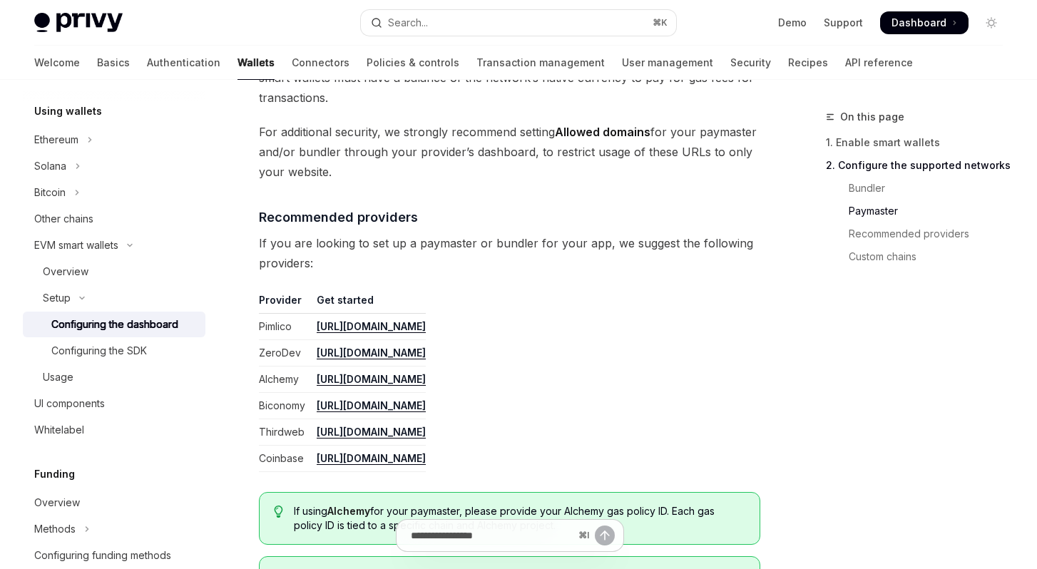
drag, startPoint x: 660, startPoint y: 447, endPoint x: 237, endPoint y: 306, distance: 445.9
copy tbody "Pimlico https://dashboard.pimlico.io ZeroDev https://dashboard.zerodev.app/ Alc…"
